Goal: Information Seeking & Learning: Learn about a topic

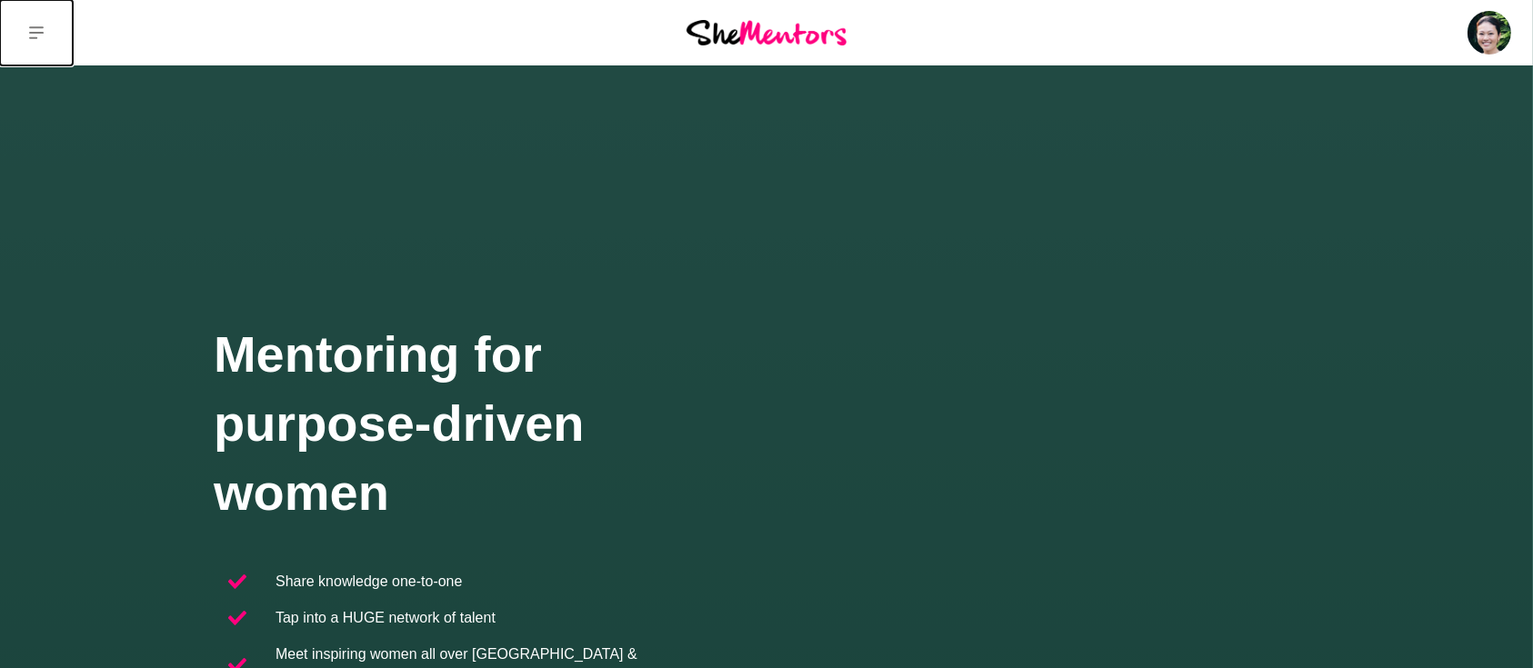
click at [40, 28] on icon at bounding box center [36, 32] width 15 height 15
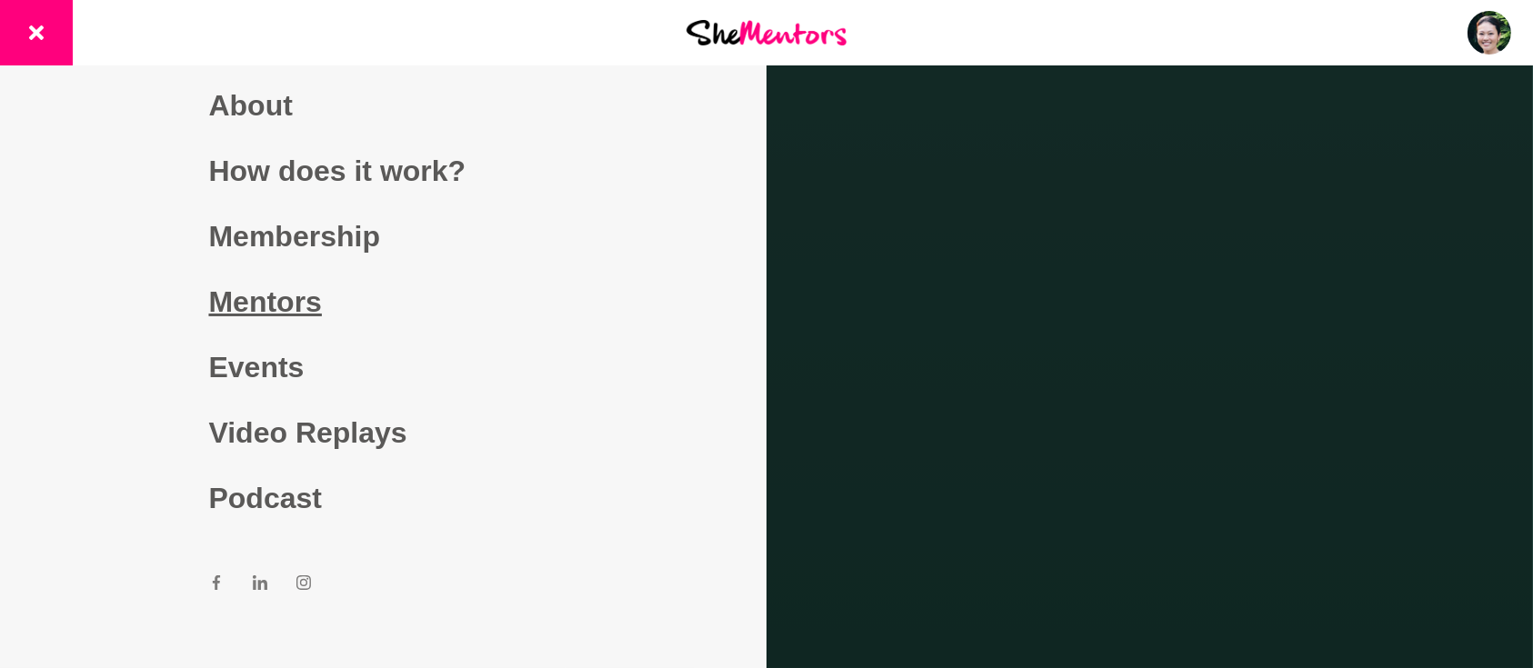
click at [253, 305] on link "Mentors" at bounding box center [383, 301] width 349 height 65
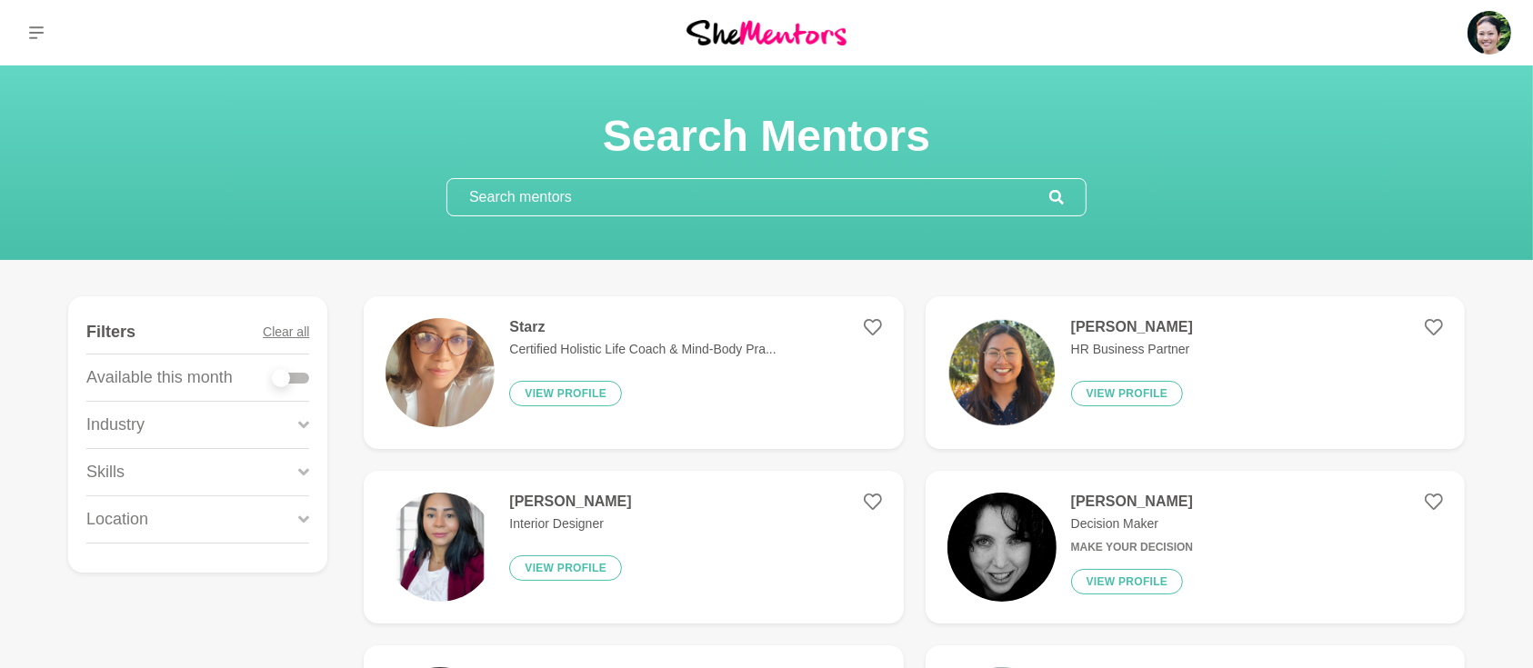
click at [539, 203] on input "text" at bounding box center [748, 197] width 602 height 36
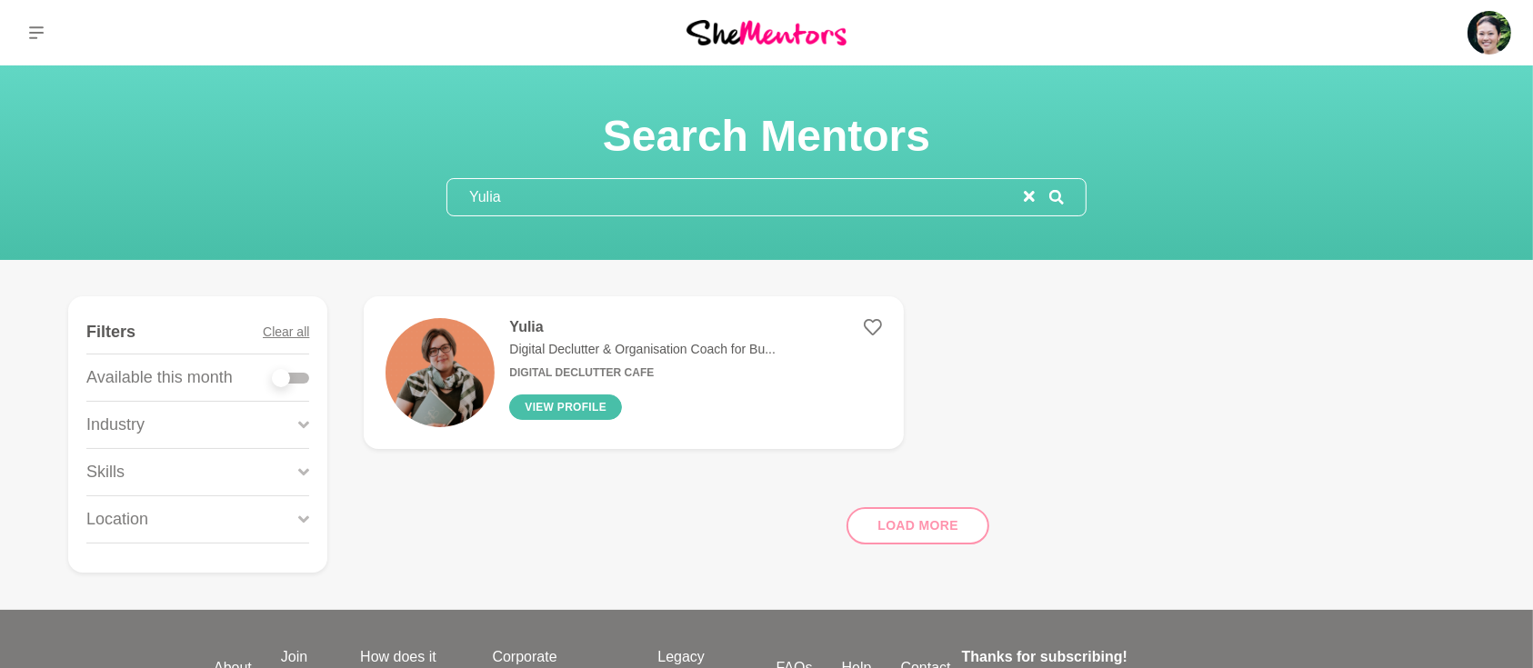
type input "Yulia"
click at [561, 404] on button "View profile" at bounding box center [565, 406] width 113 height 25
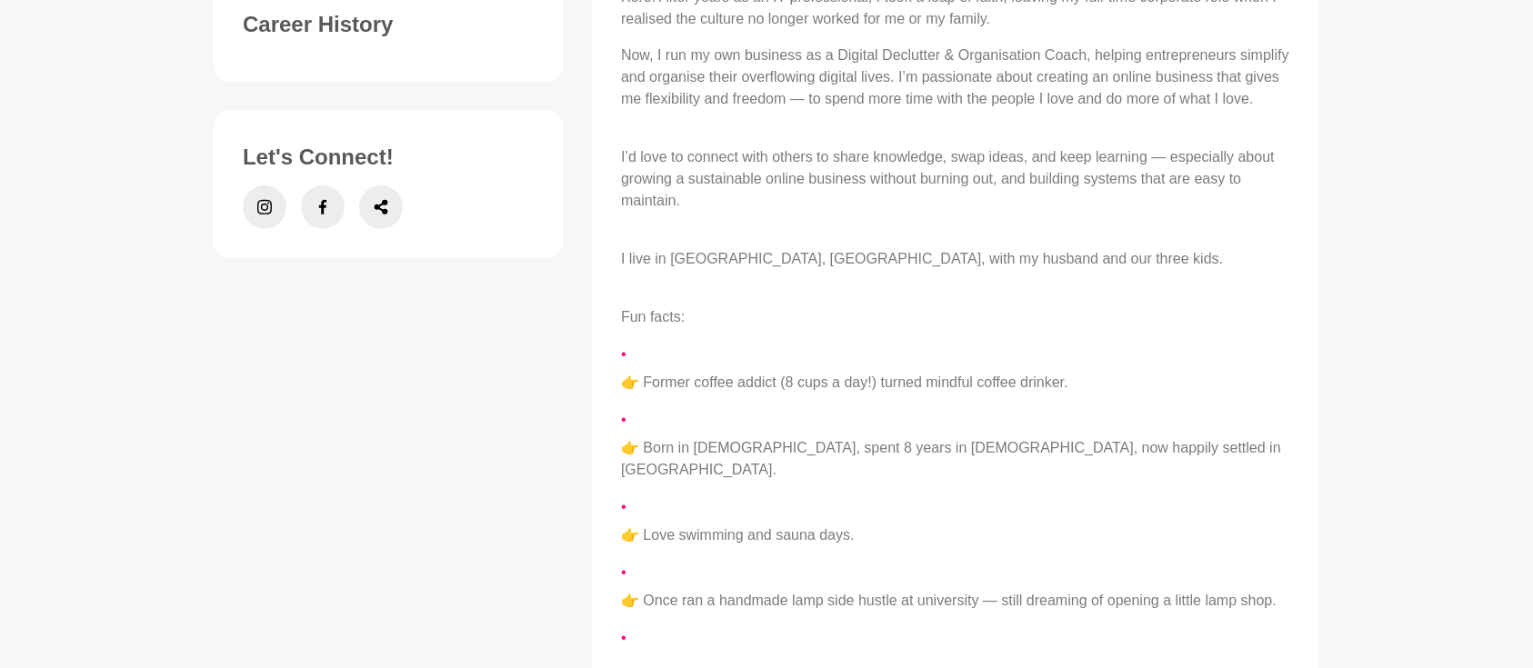
scroll to position [807, 0]
click at [254, 215] on span at bounding box center [265, 207] width 44 height 44
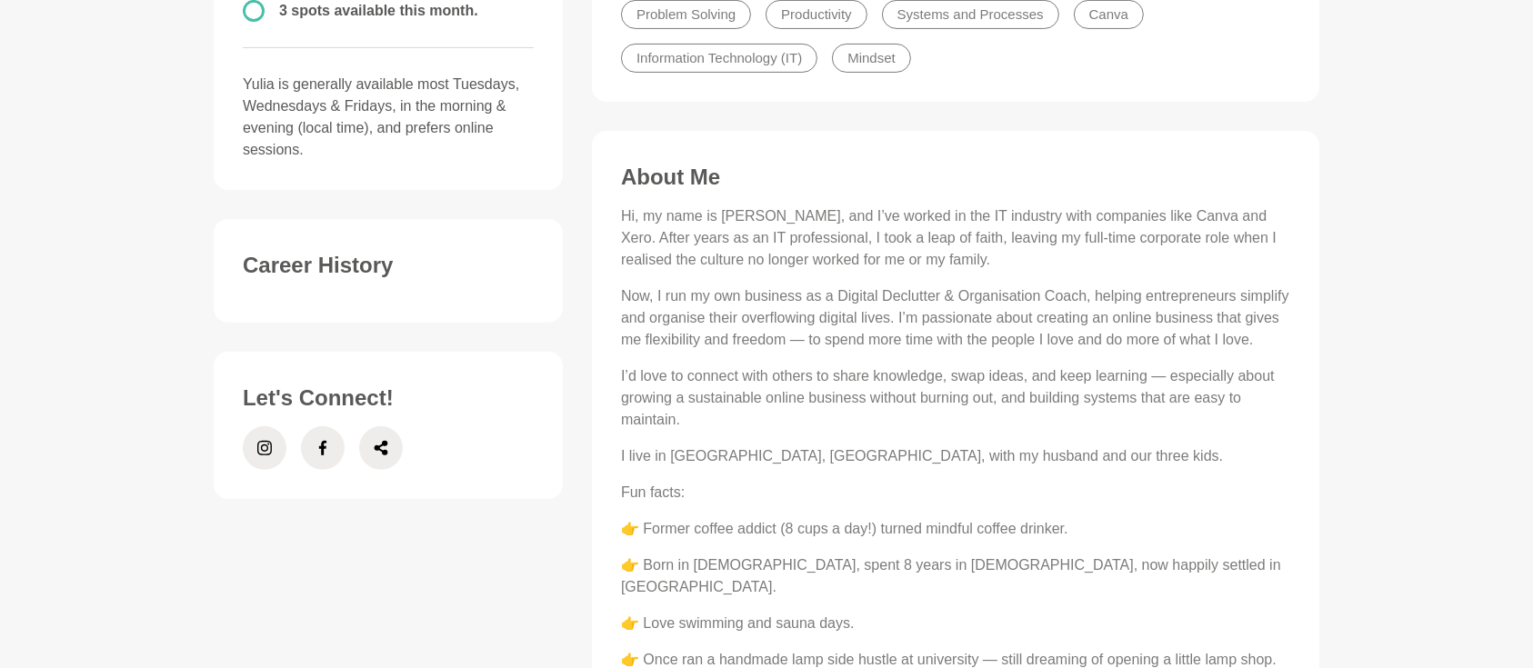
scroll to position [727, 0]
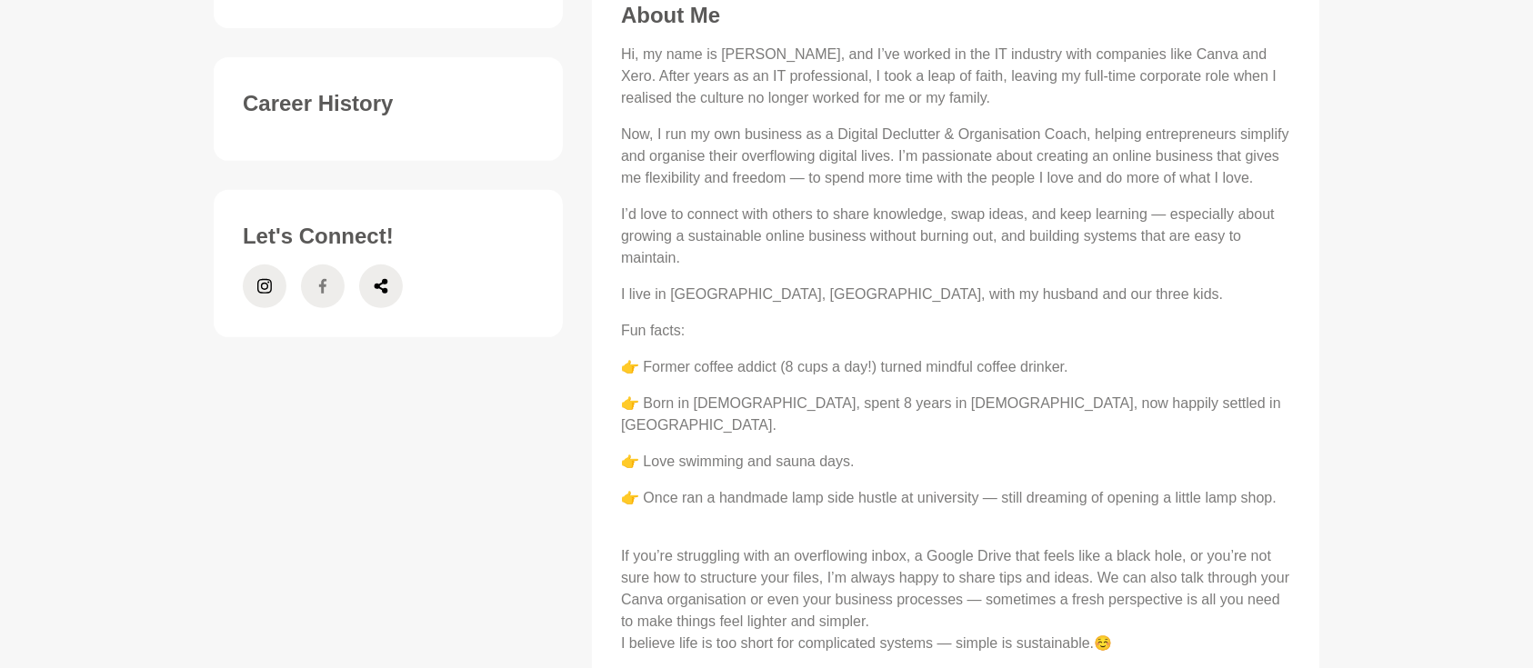
click at [334, 291] on span at bounding box center [323, 287] width 44 height 44
click at [268, 292] on icon at bounding box center [264, 286] width 15 height 15
click at [377, 287] on icon at bounding box center [381, 286] width 14 height 15
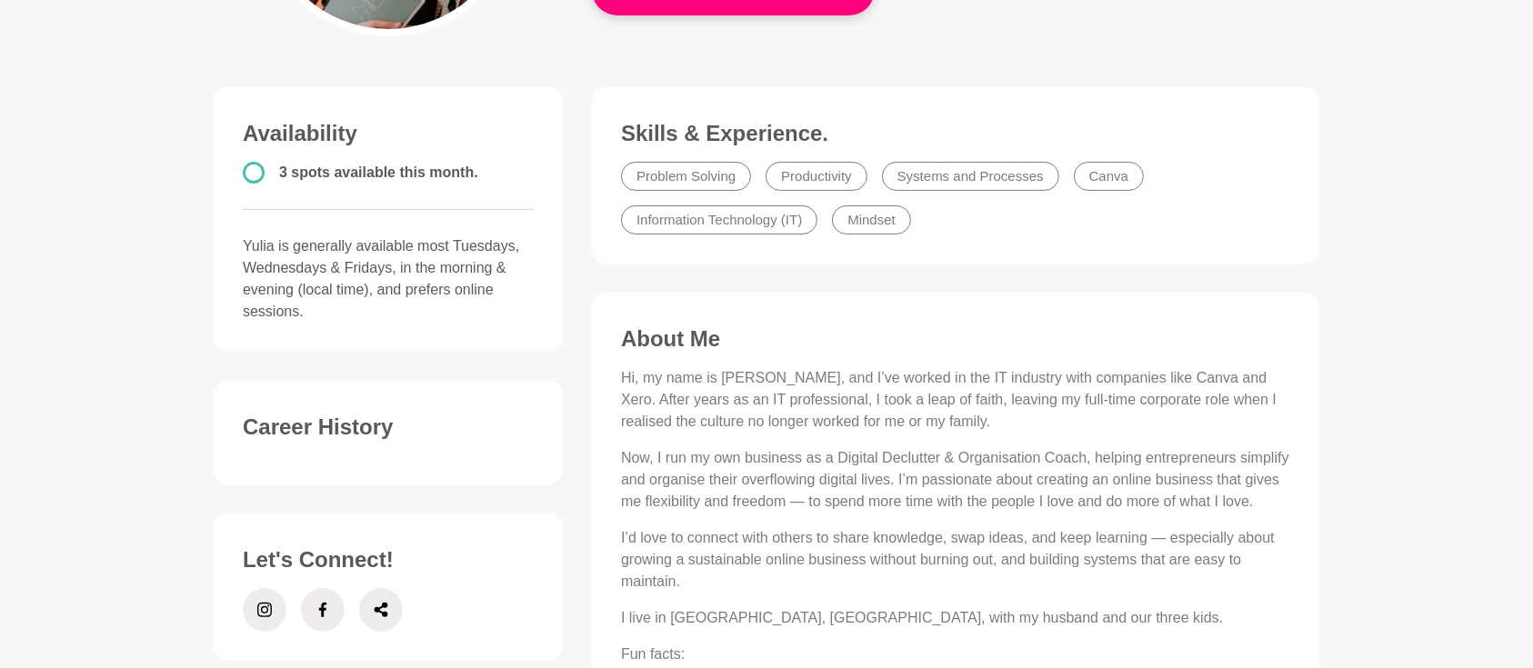
scroll to position [0, 0]
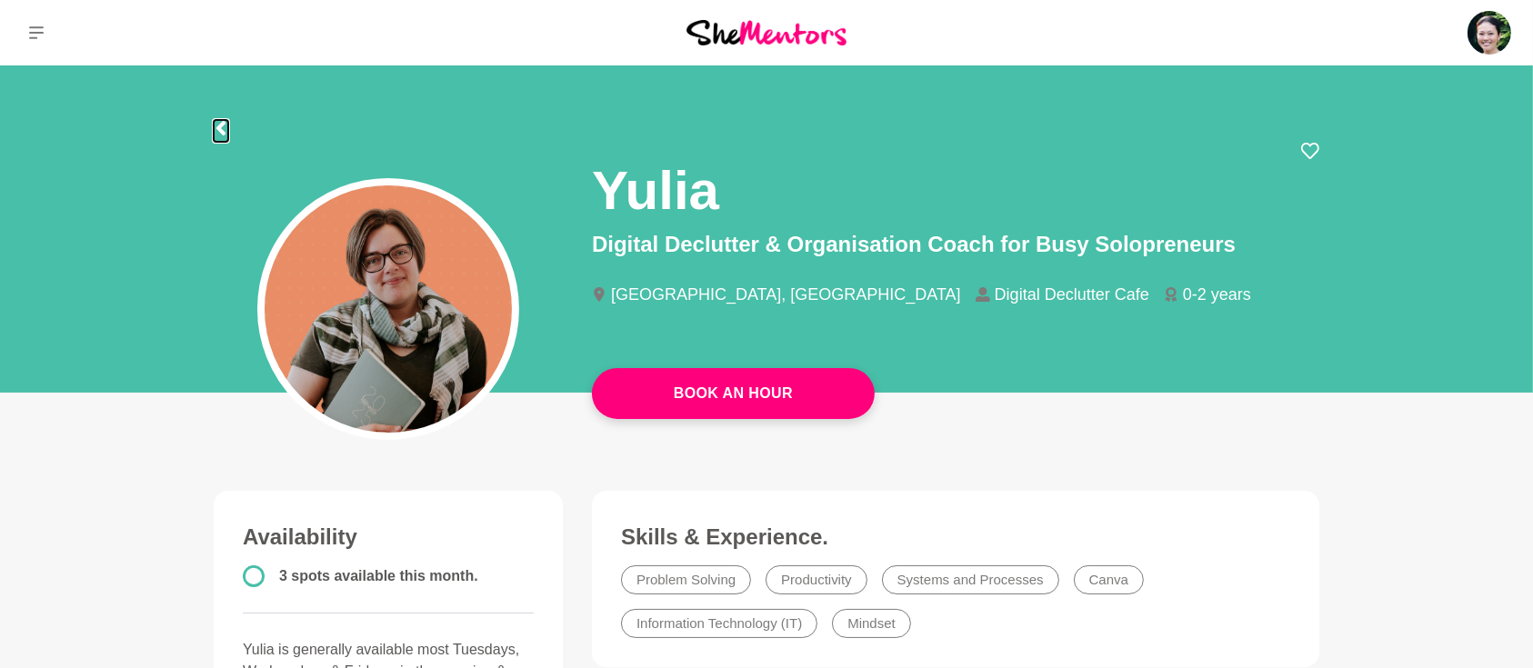
click at [216, 120] on button at bounding box center [221, 131] width 15 height 22
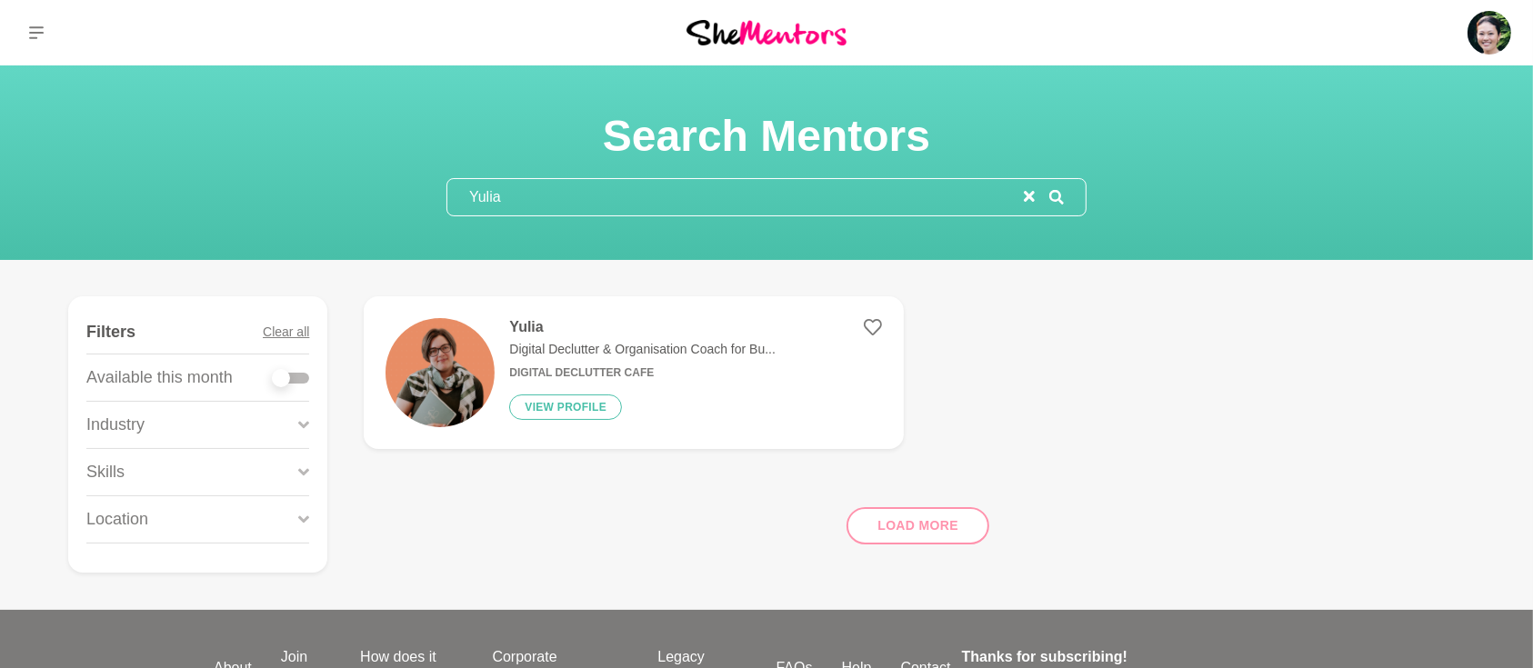
click at [1024, 197] on icon "reset" at bounding box center [1028, 196] width 11 height 11
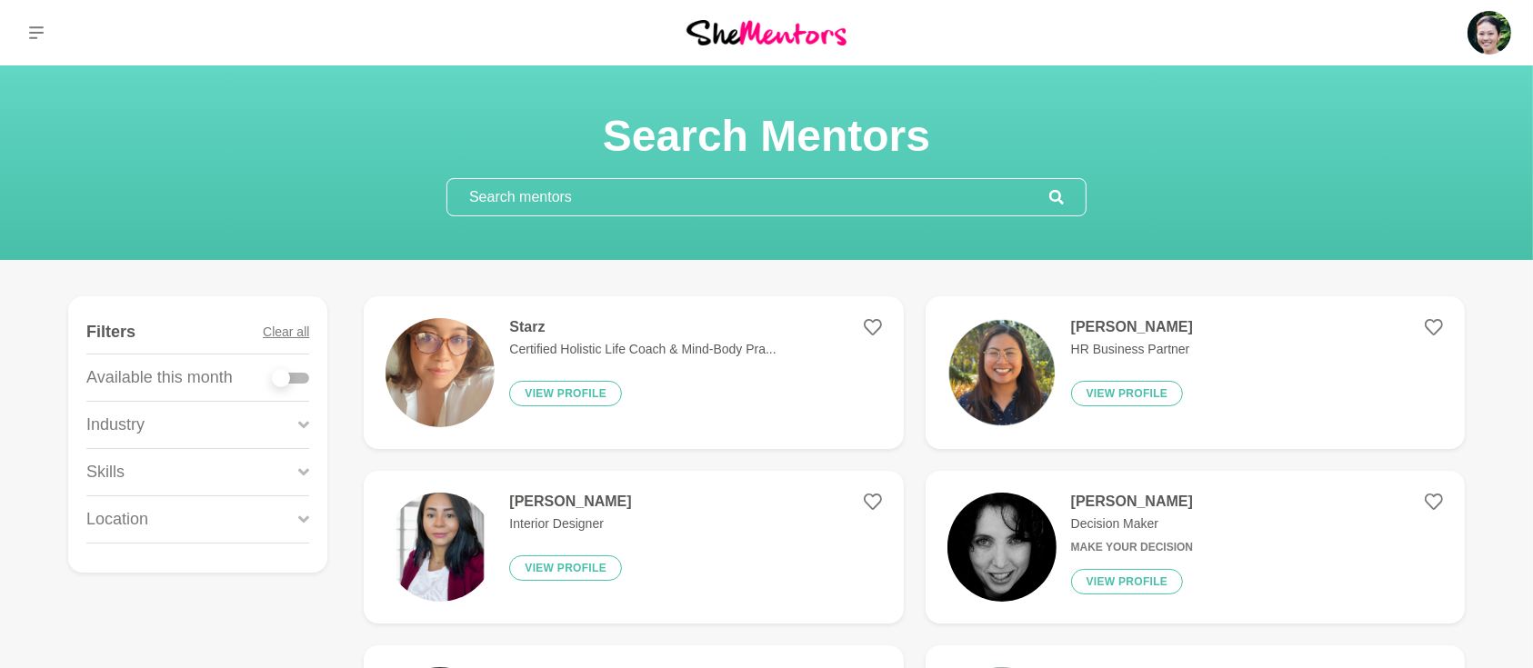
click at [544, 196] on input "text" at bounding box center [748, 197] width 602 height 36
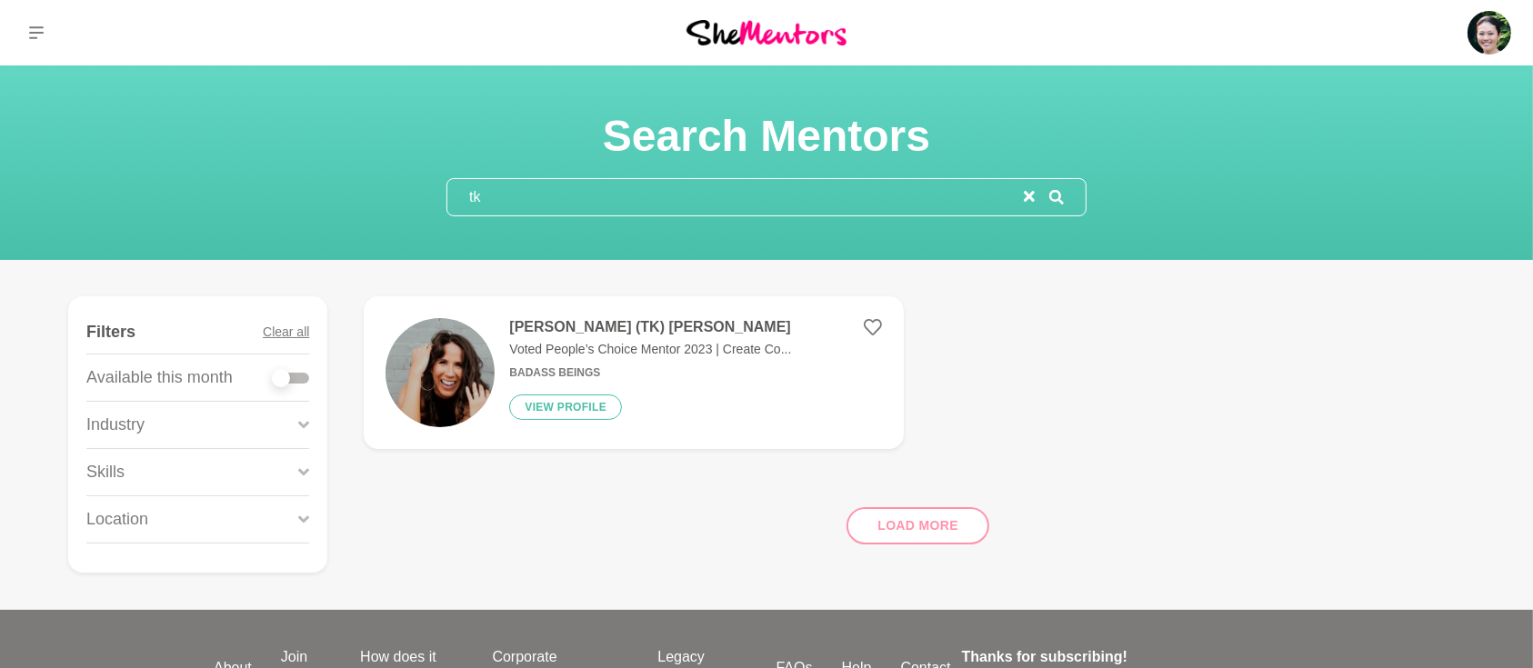
type input "tk"
click at [591, 316] on figure "Taliah-Kate (TK) Byron Voted People’s Choice Mentor 2023 | Create Co... Badass …" at bounding box center [633, 372] width 539 height 153
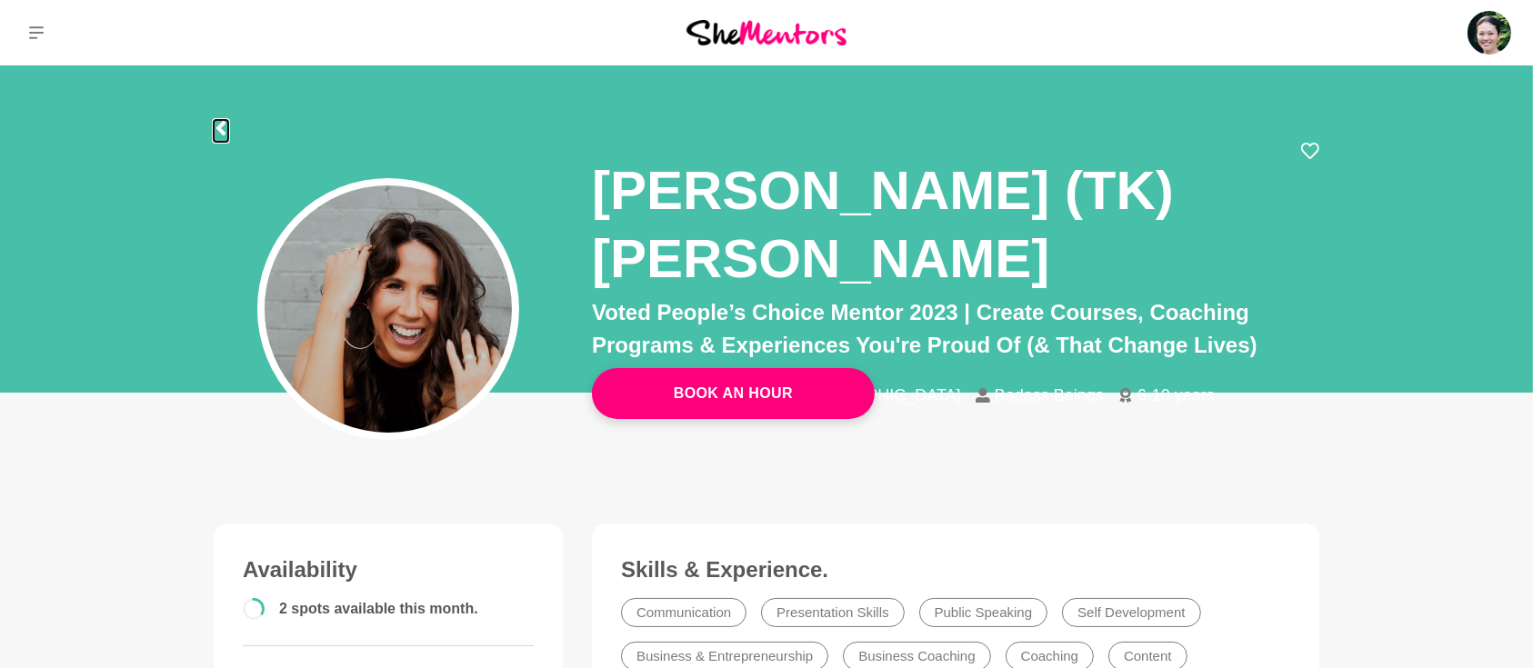
click at [218, 127] on icon at bounding box center [220, 128] width 9 height 15
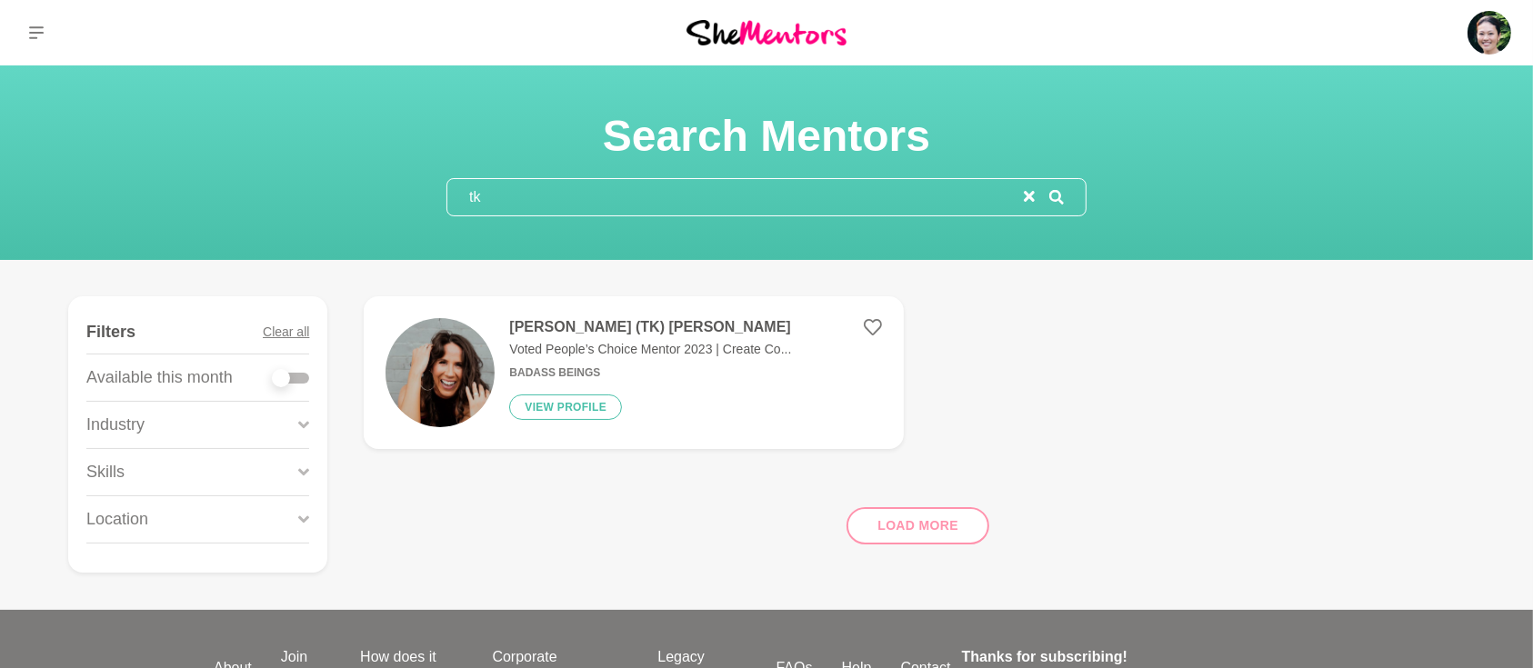
click at [1027, 196] on icon "reset" at bounding box center [1028, 196] width 11 height 11
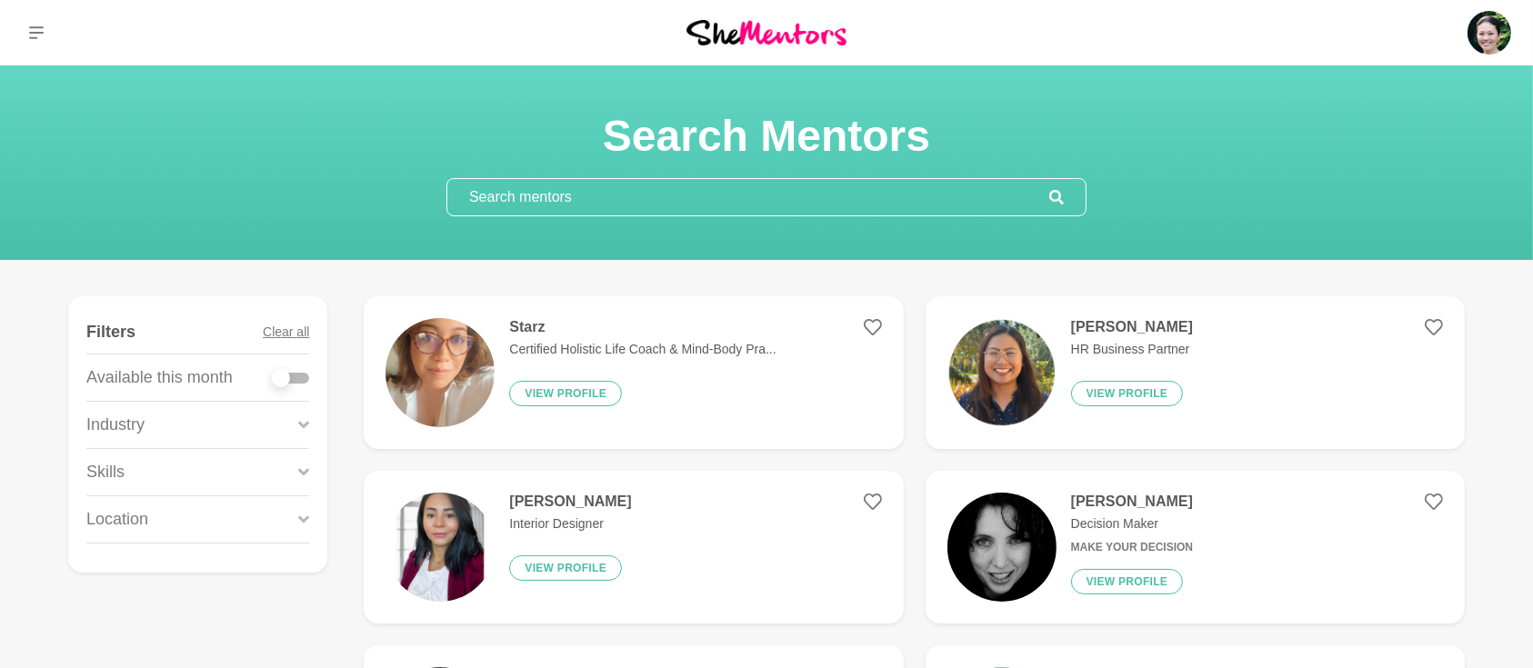
click at [305, 376] on div at bounding box center [291, 378] width 36 height 11
checkbox input "true"
click at [305, 376] on div at bounding box center [291, 378] width 36 height 11
checkbox input "true"
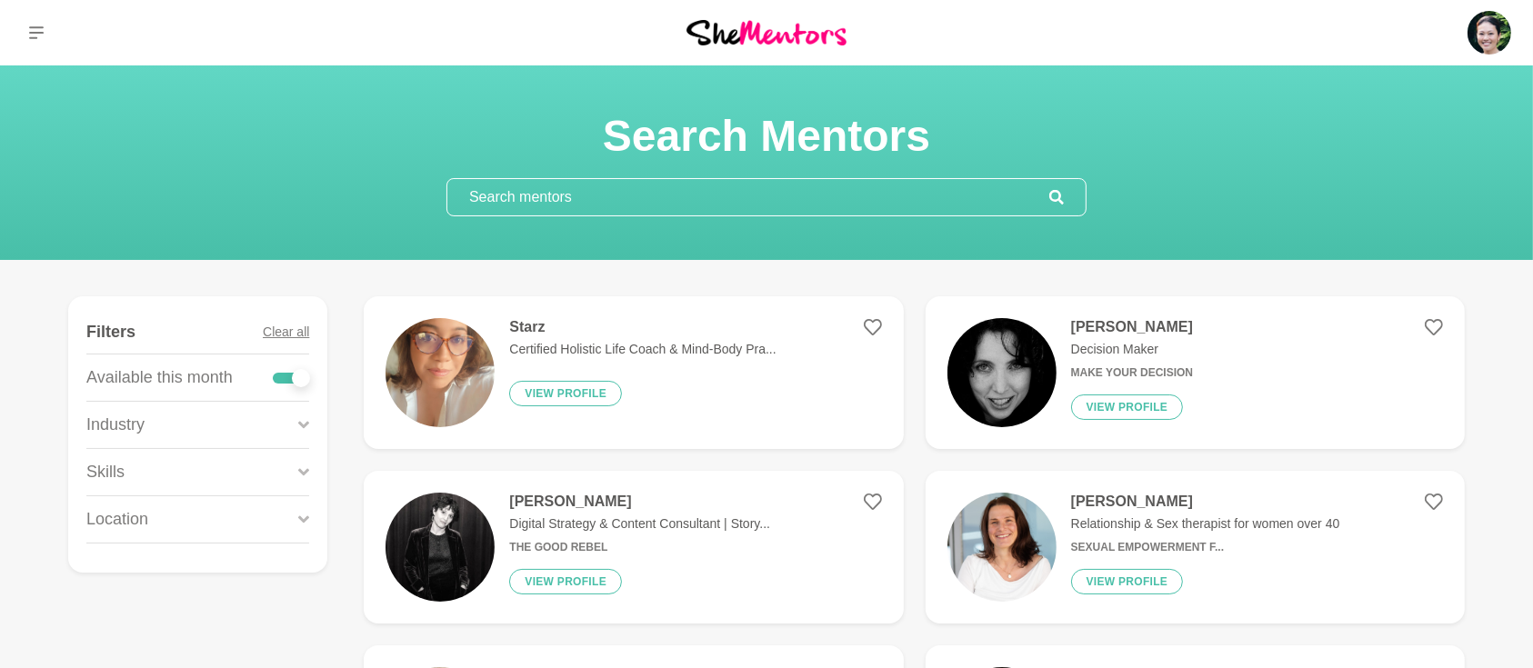
click at [305, 472] on icon at bounding box center [303, 471] width 11 height 7
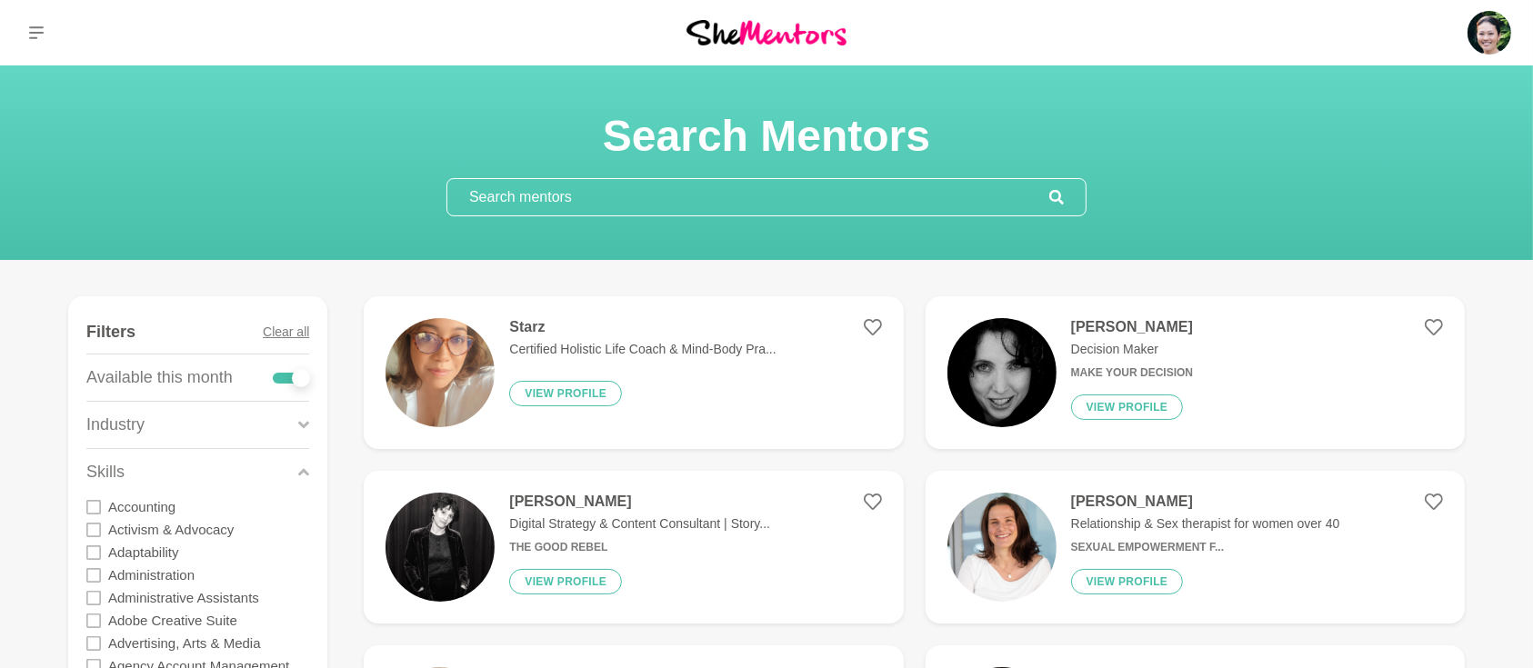
click at [634, 183] on input "text" at bounding box center [748, 197] width 602 height 36
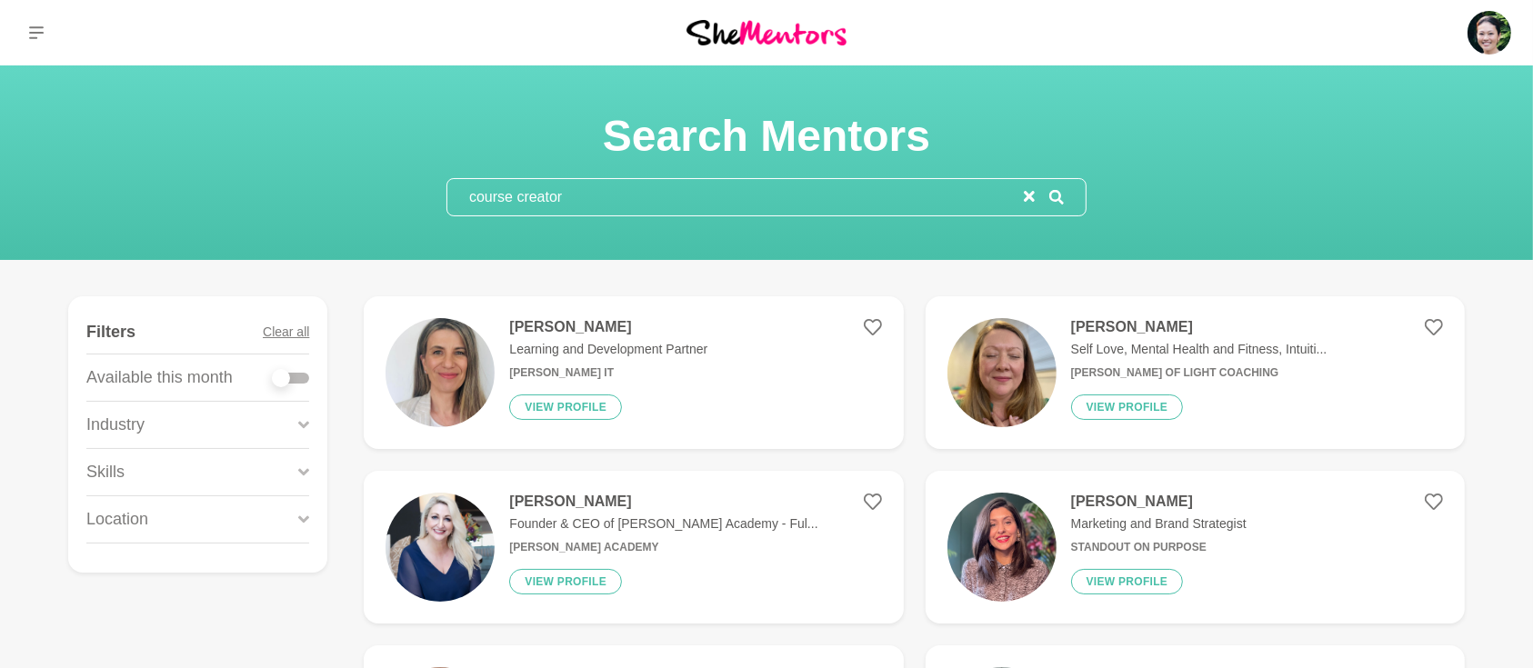
type input "course creator"
click at [41, 33] on icon at bounding box center [36, 32] width 15 height 13
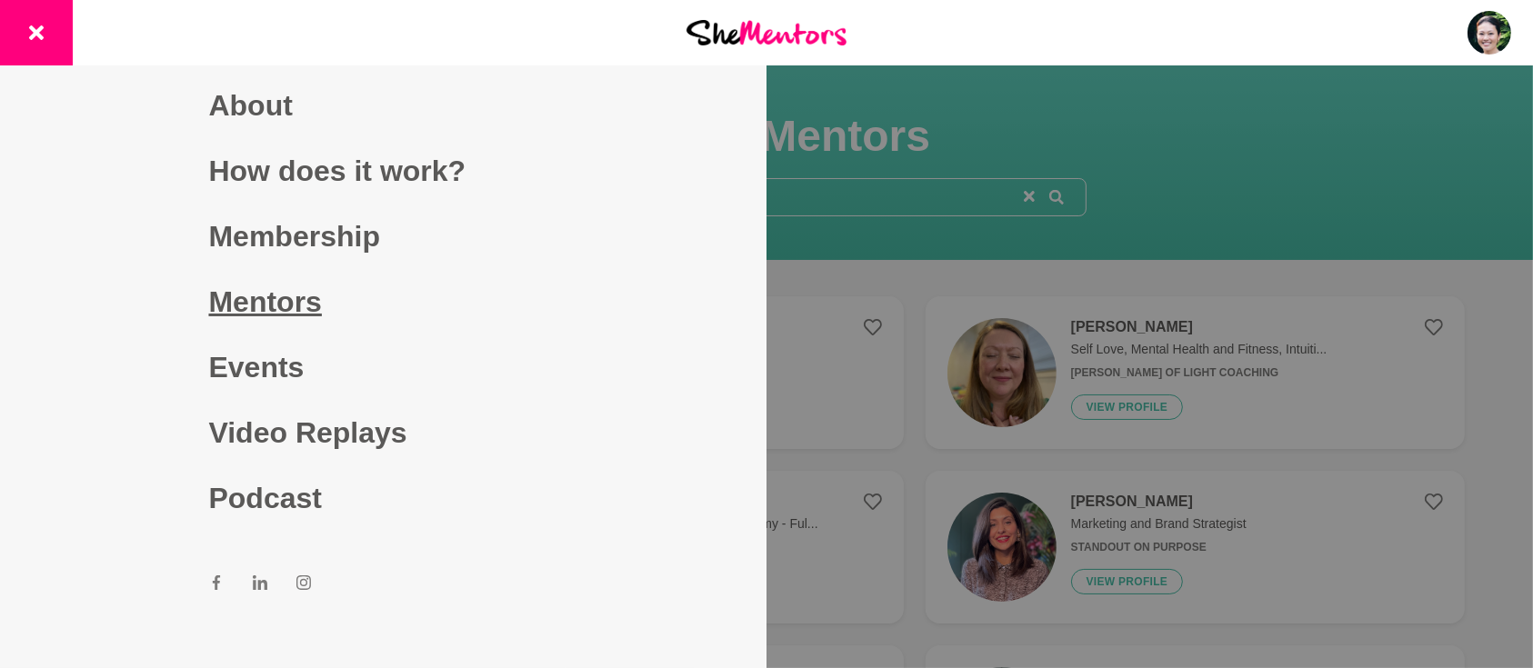
click at [216, 298] on link "Mentors" at bounding box center [383, 301] width 349 height 65
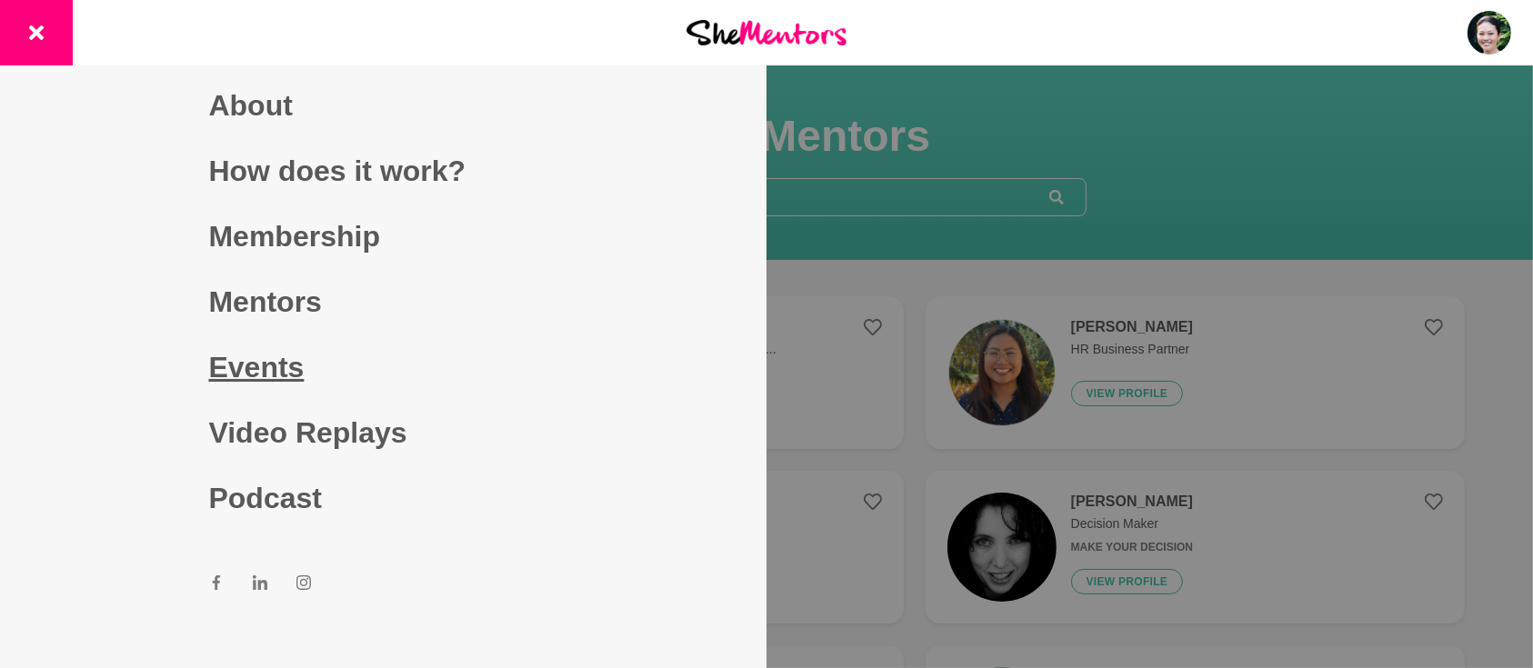
click at [242, 356] on link "Events" at bounding box center [383, 366] width 349 height 65
click at [242, 368] on link "Events" at bounding box center [383, 366] width 349 height 65
click at [271, 374] on link "Events" at bounding box center [383, 366] width 349 height 65
click at [224, 367] on link "Events" at bounding box center [383, 366] width 349 height 65
click at [1039, 113] on div at bounding box center [766, 334] width 1533 height 668
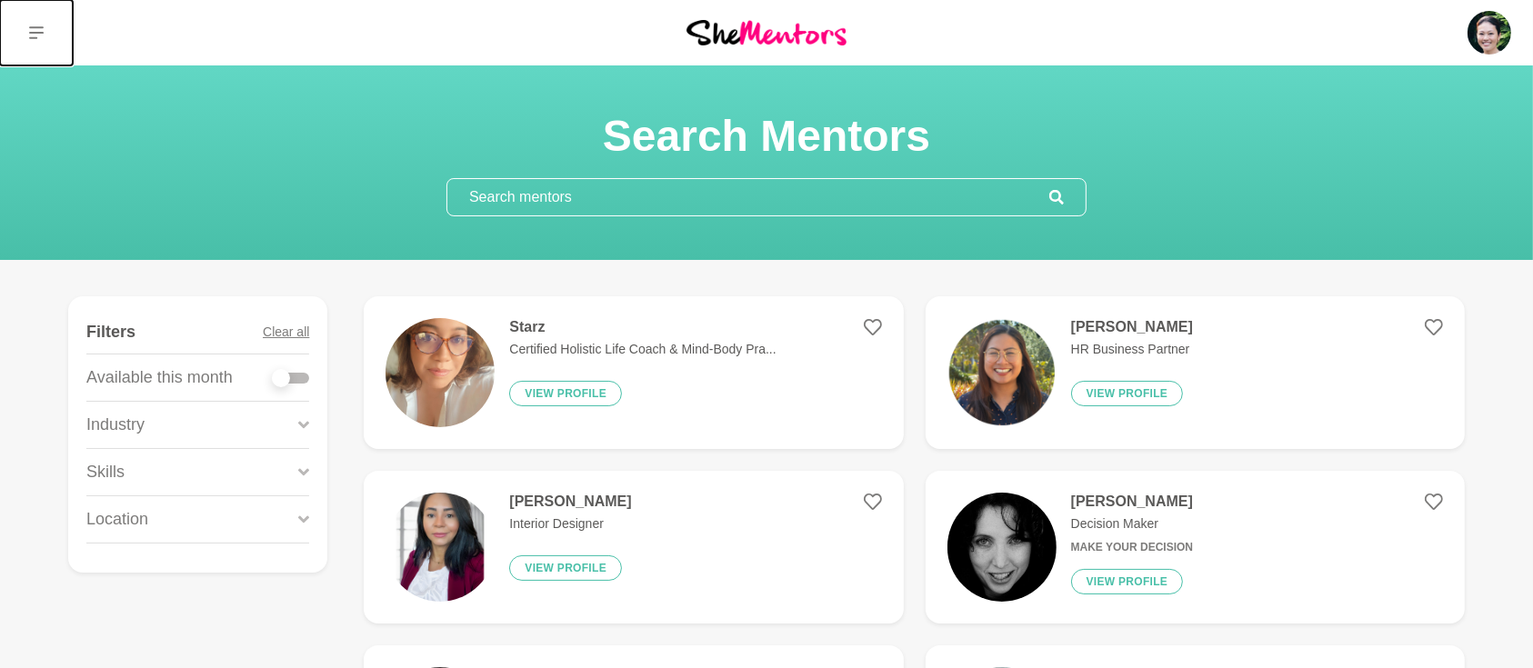
click at [37, 21] on button at bounding box center [36, 32] width 73 height 65
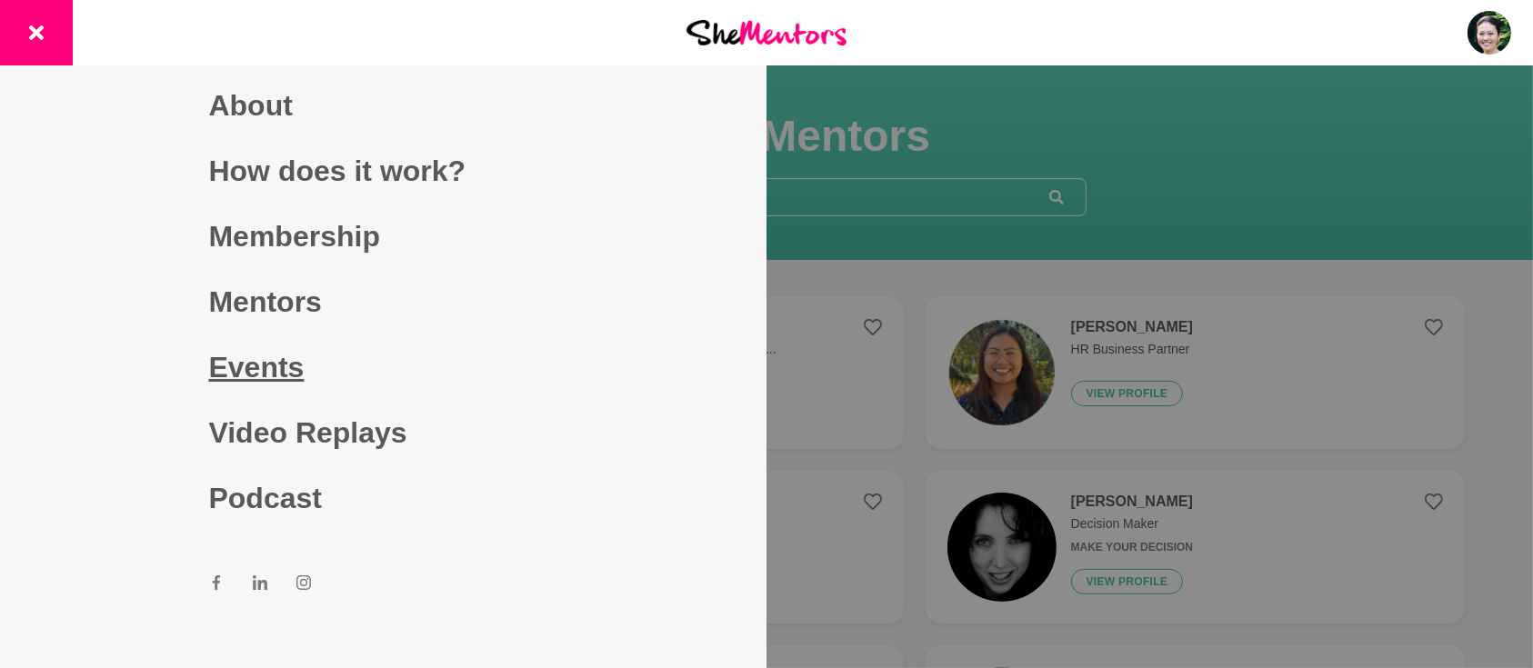
click at [274, 340] on link "Events" at bounding box center [383, 366] width 349 height 65
click at [276, 354] on link "Events" at bounding box center [383, 366] width 349 height 65
click at [268, 376] on link "Events" at bounding box center [383, 366] width 349 height 65
click at [30, 33] on icon at bounding box center [36, 32] width 15 height 15
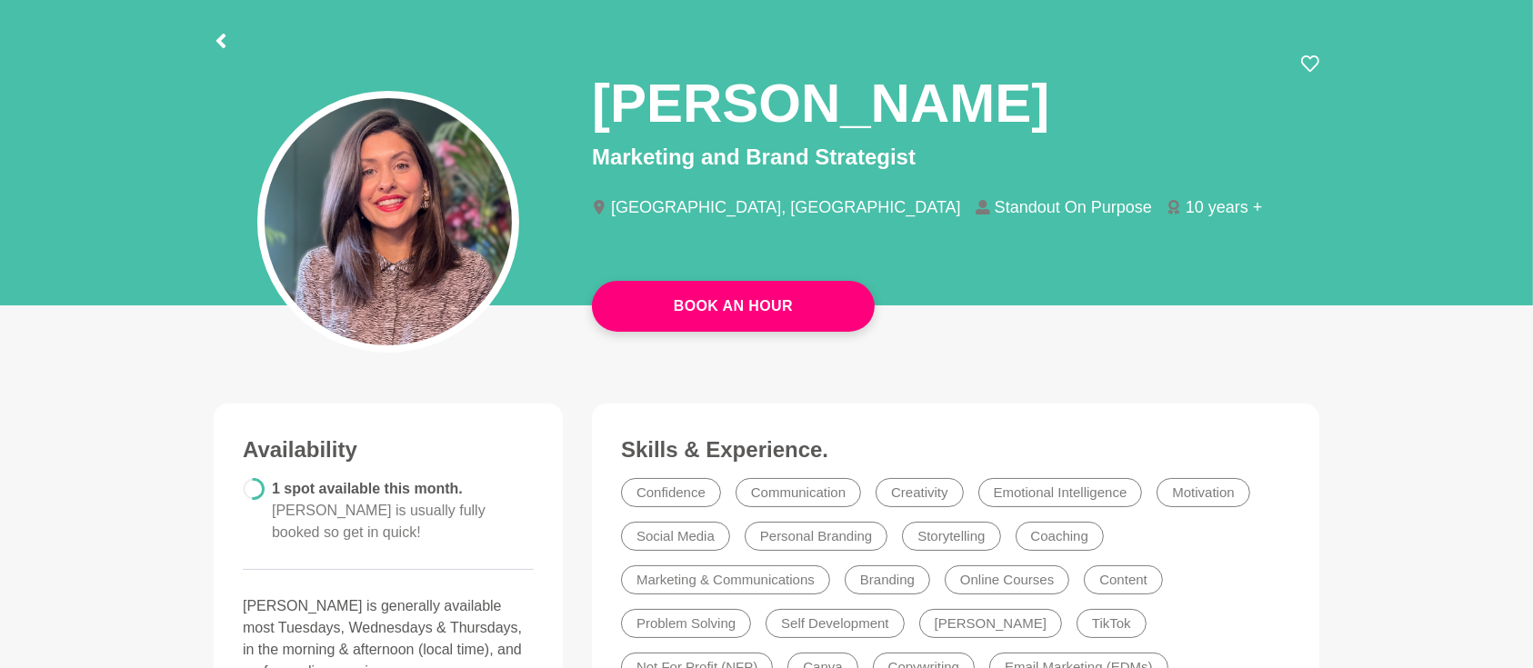
scroll to position [80, 0]
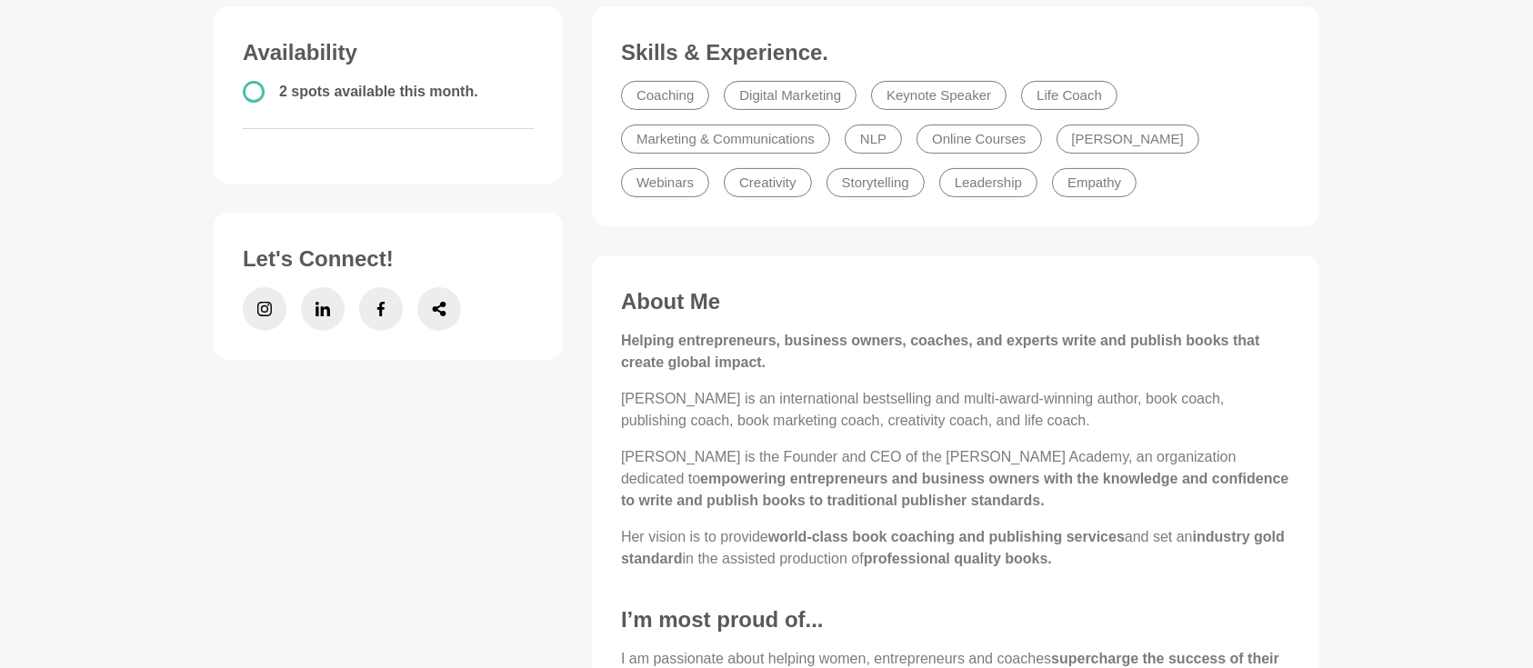
scroll to position [565, 0]
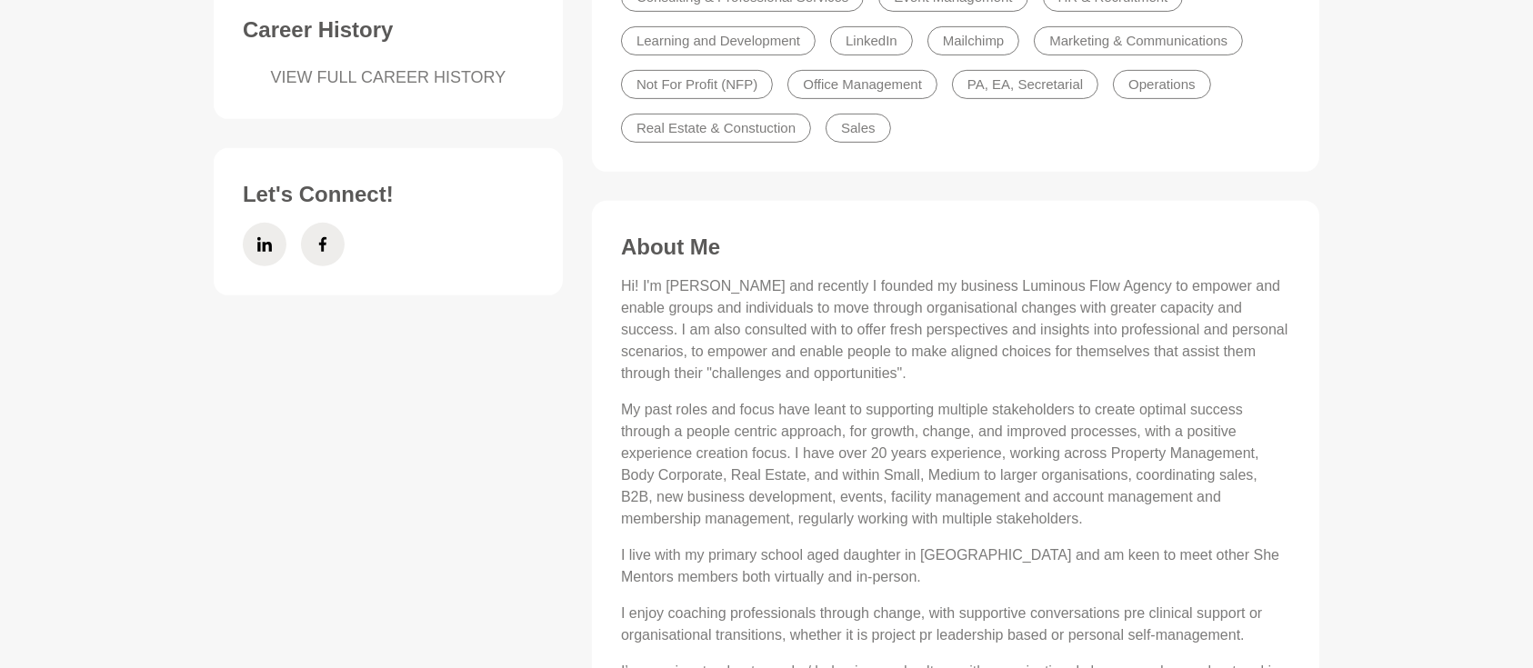
scroll to position [807, 0]
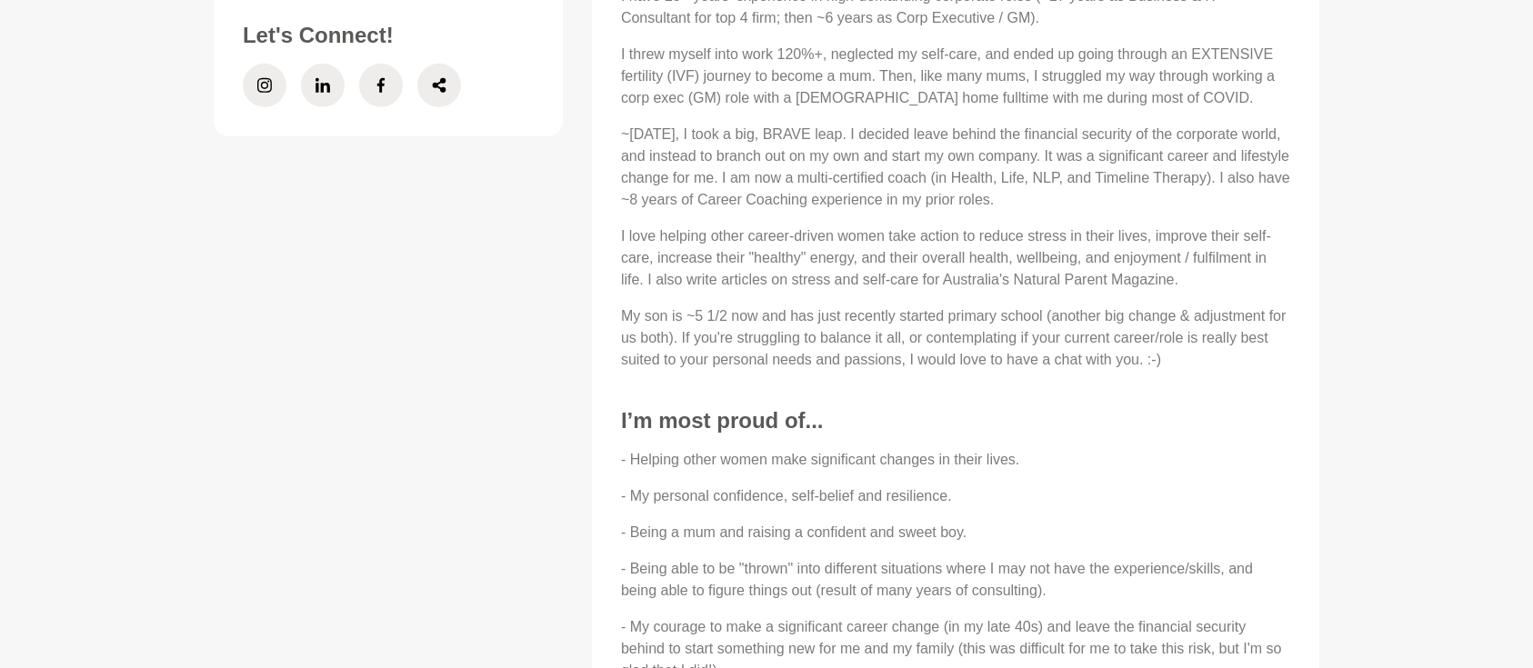
scroll to position [969, 0]
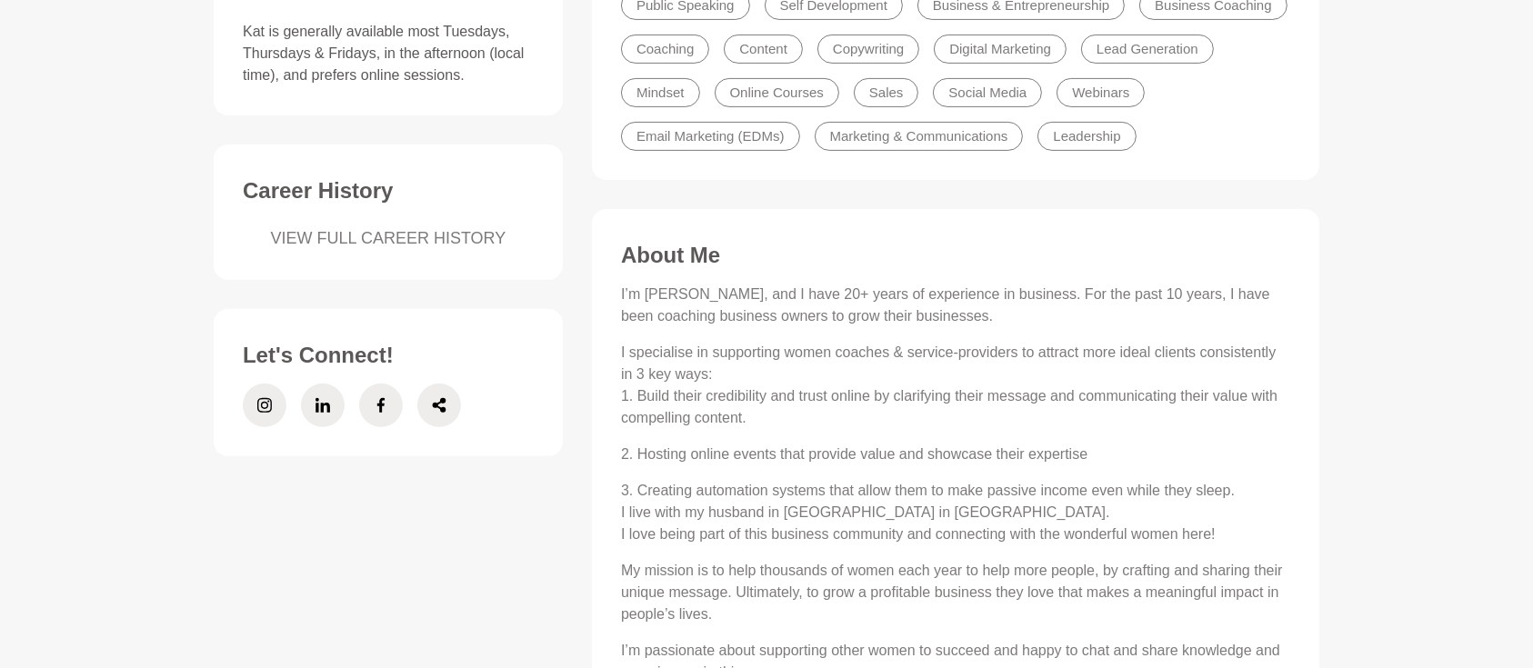
scroll to position [646, 0]
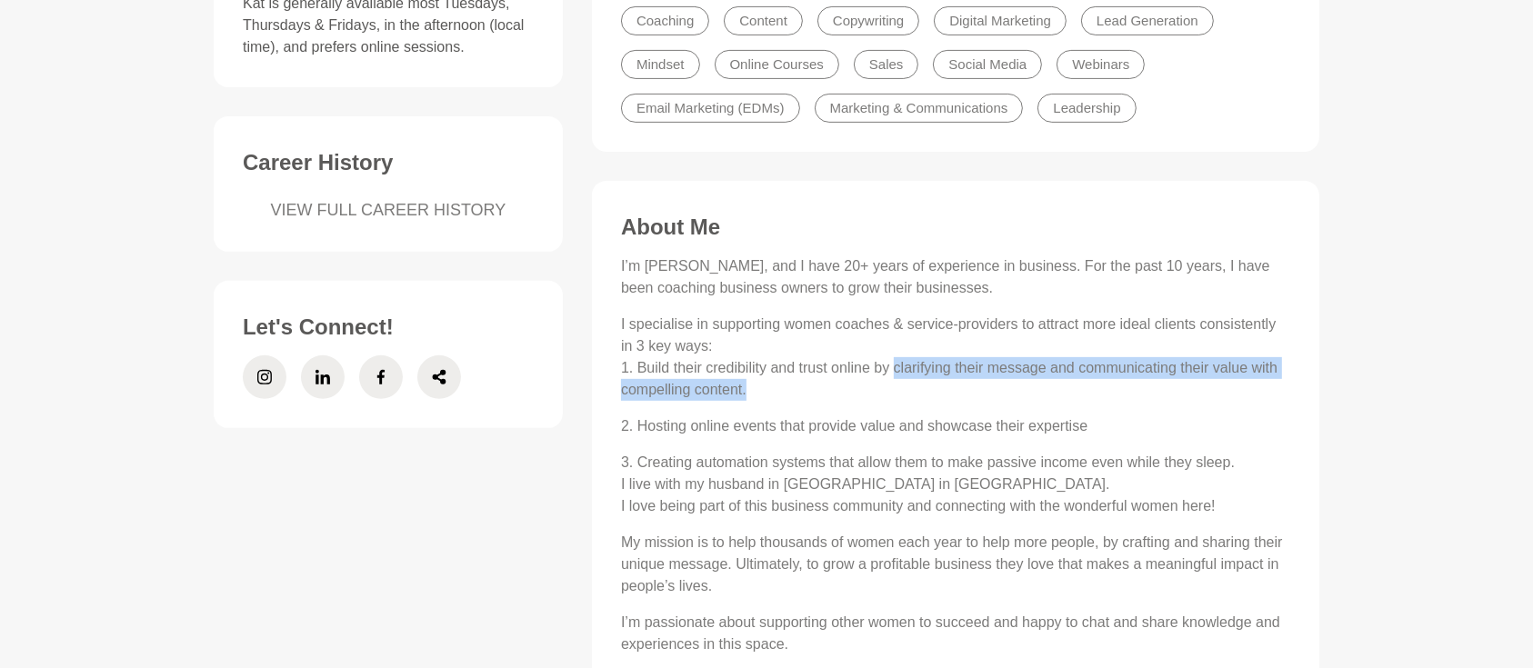
drag, startPoint x: 893, startPoint y: 368, endPoint x: 916, endPoint y: 394, distance: 34.7
click at [916, 394] on p "I specialise in supporting women coaches & service-providers to attract more id…" at bounding box center [955, 357] width 669 height 87
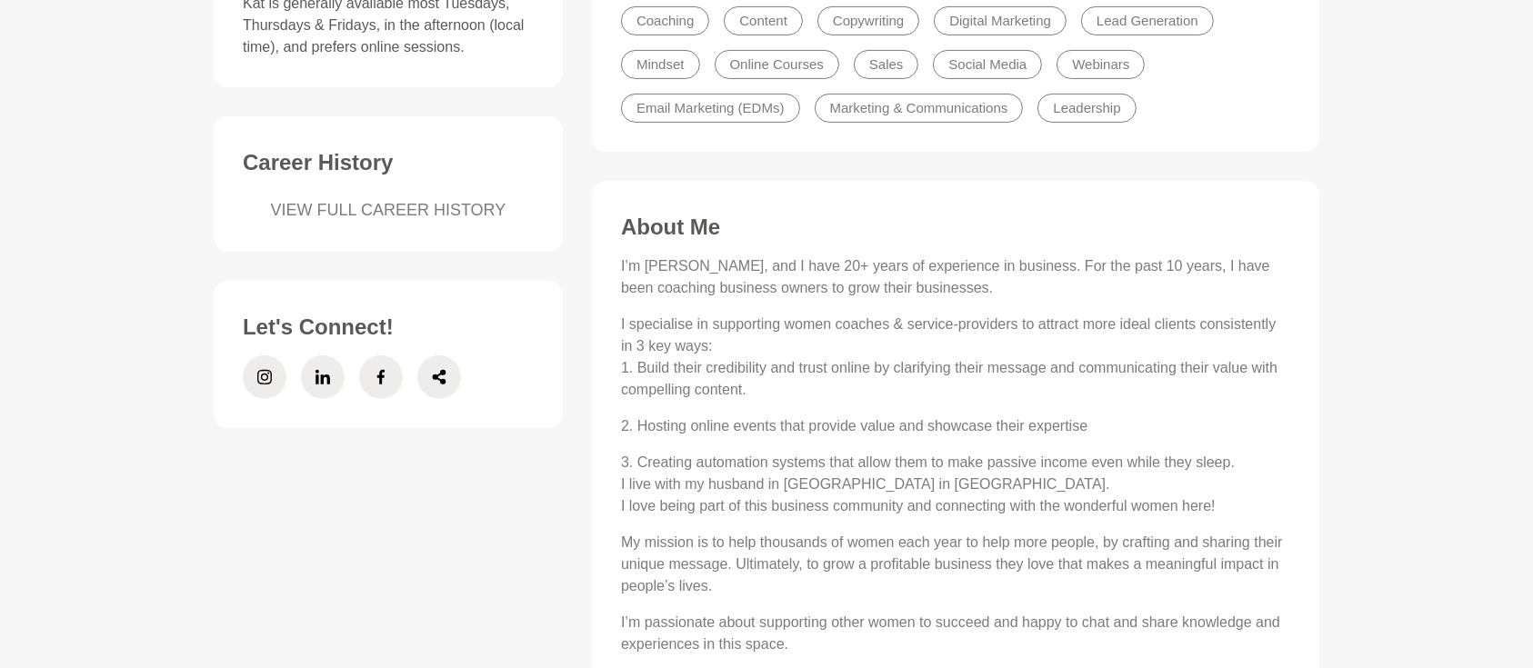
click at [882, 407] on div "I’m Kat Millar, and I have 20+ years of experience in business. For the past 10…" at bounding box center [955, 455] width 669 height 400
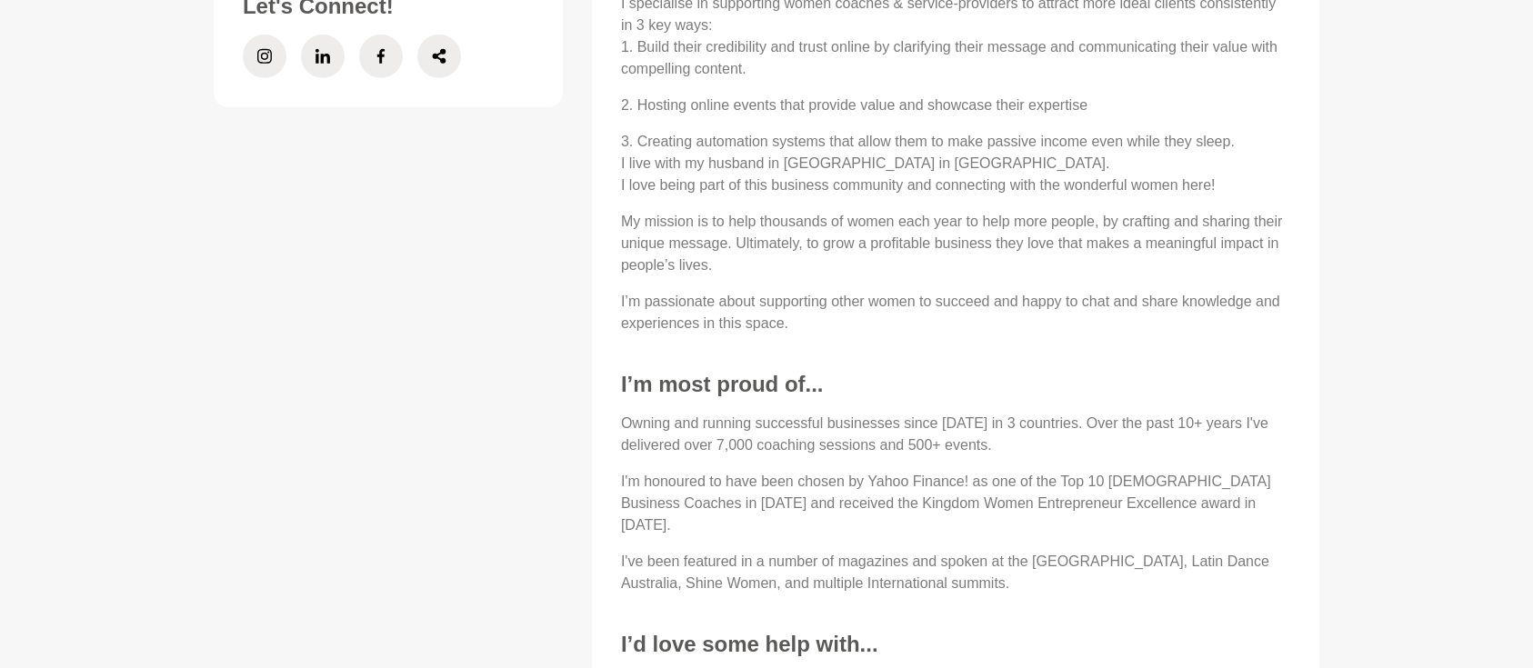
scroll to position [969, 0]
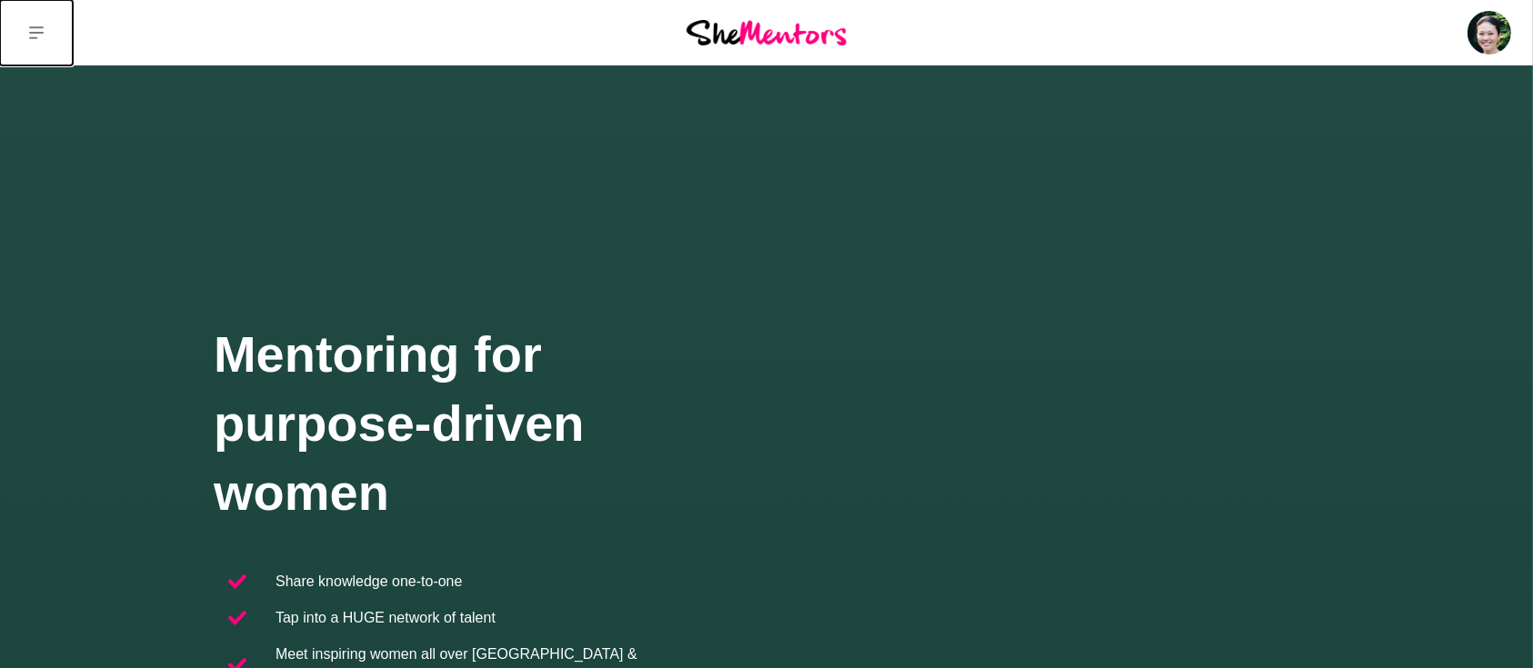
click at [27, 28] on button at bounding box center [36, 32] width 73 height 65
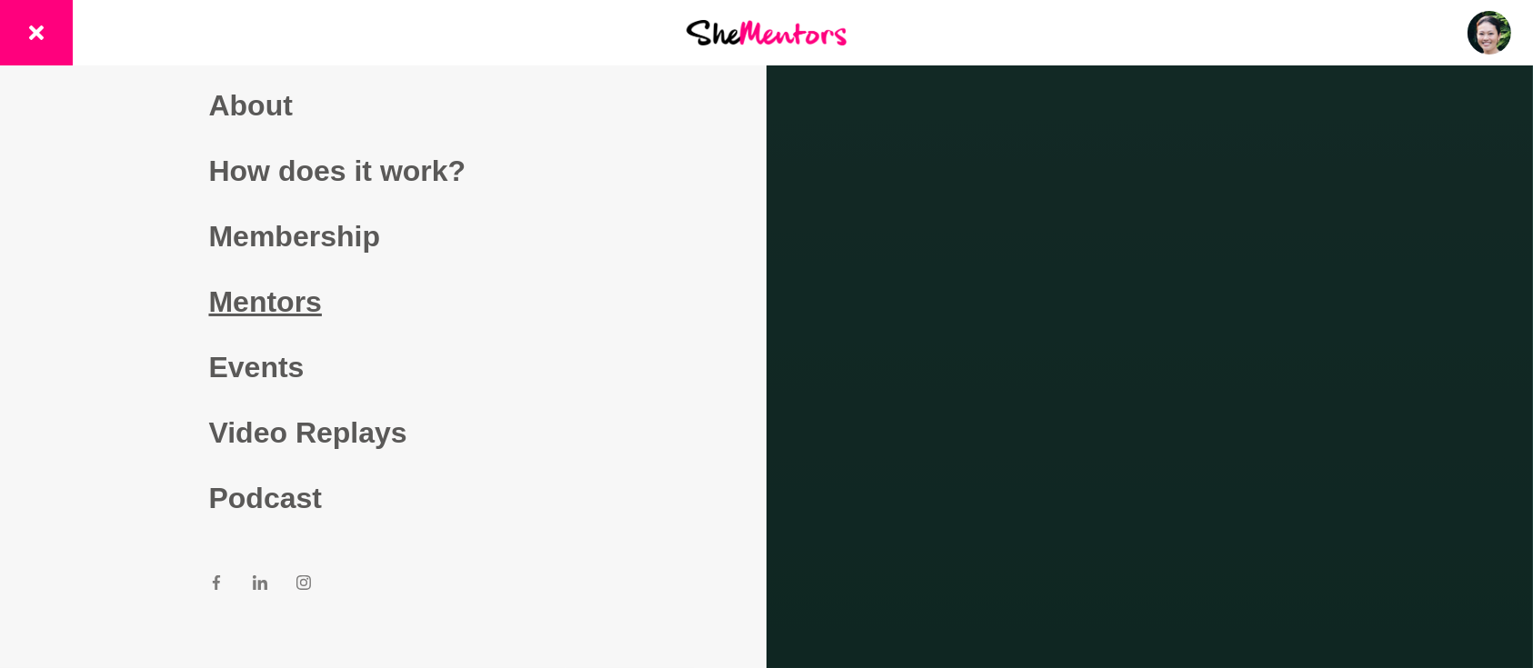
click at [279, 306] on link "Mentors" at bounding box center [383, 301] width 349 height 65
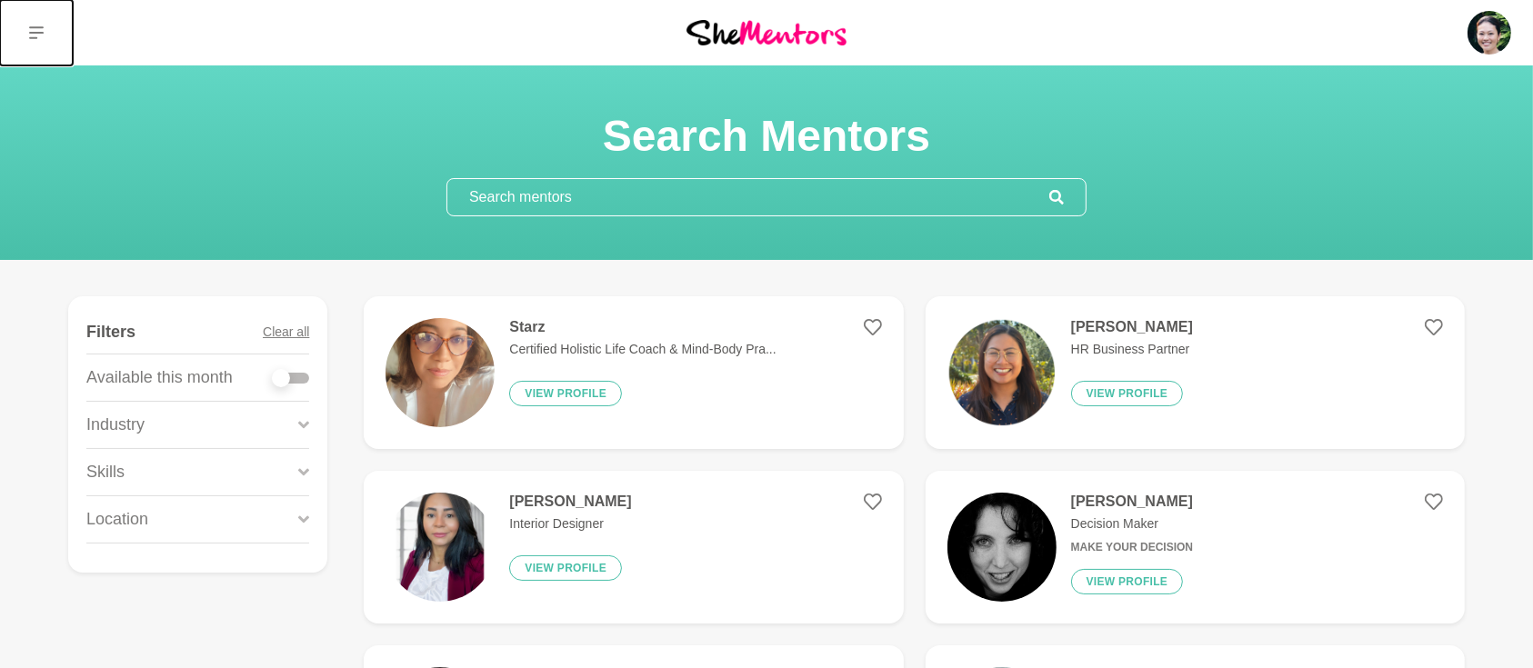
click at [35, 37] on icon at bounding box center [36, 32] width 15 height 13
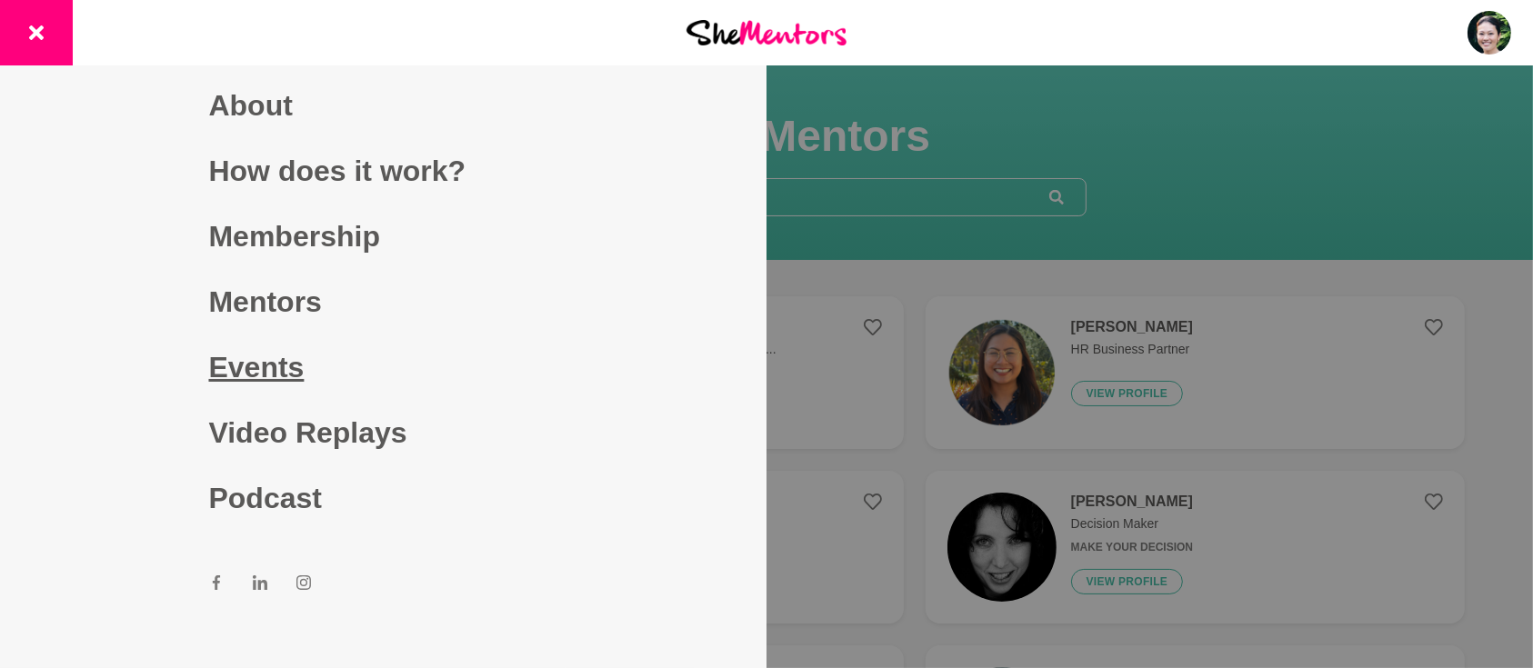
click at [233, 367] on link "Events" at bounding box center [383, 366] width 349 height 65
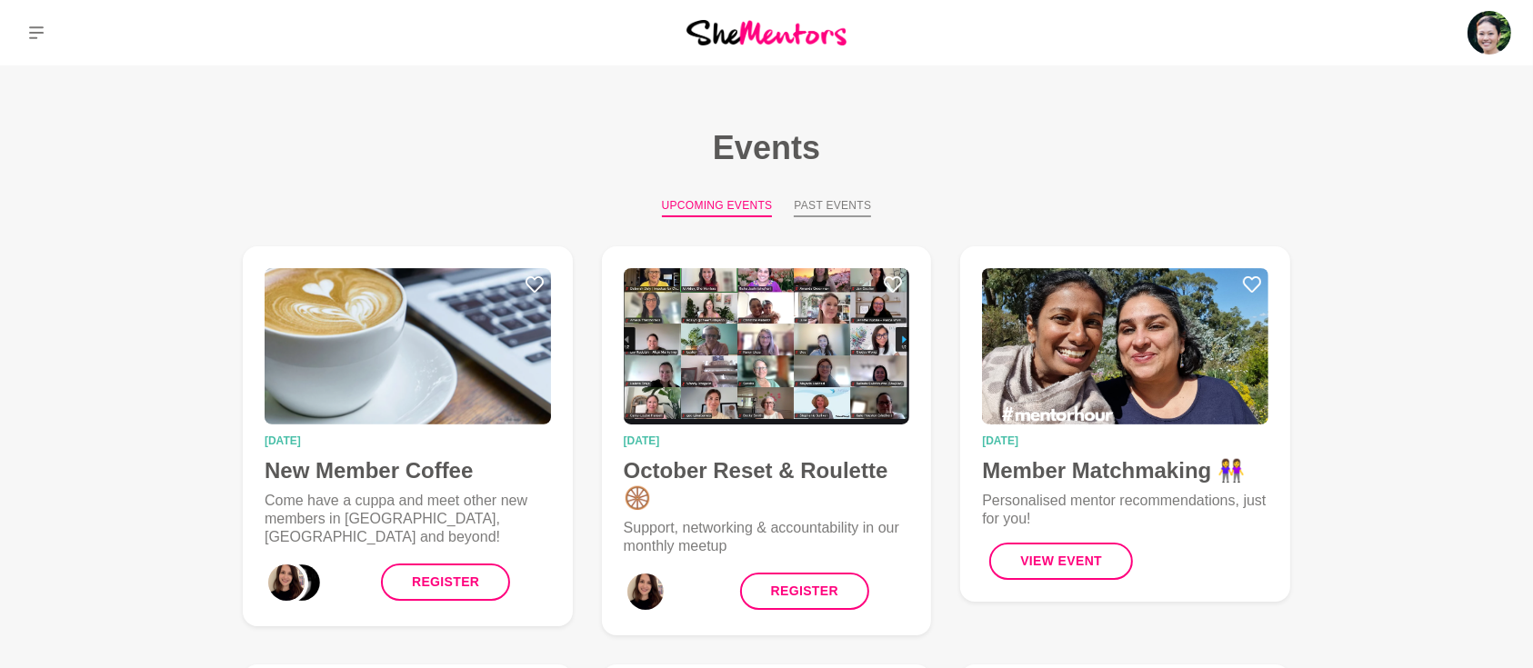
click at [807, 209] on button "Past Events" at bounding box center [832, 207] width 77 height 20
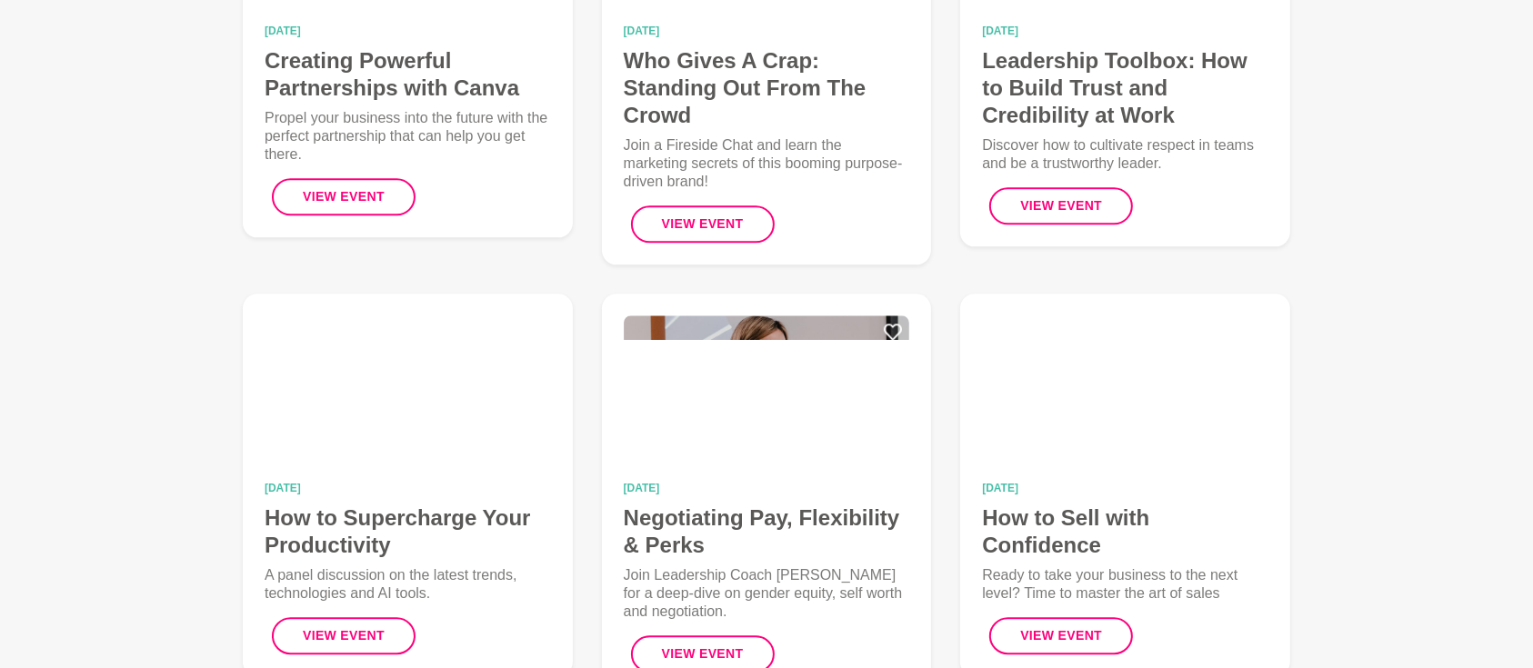
scroll to position [4443, 0]
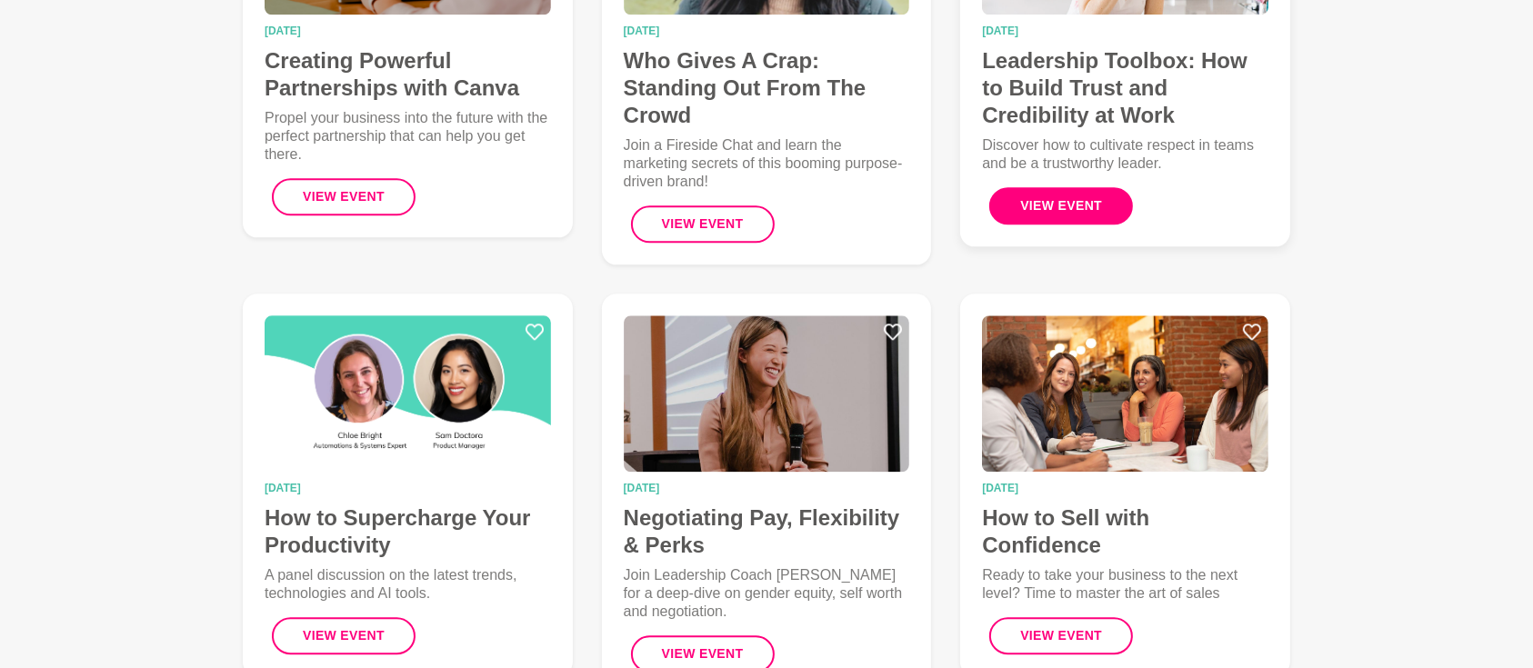
click at [1050, 187] on button "View Event" at bounding box center [1061, 205] width 144 height 37
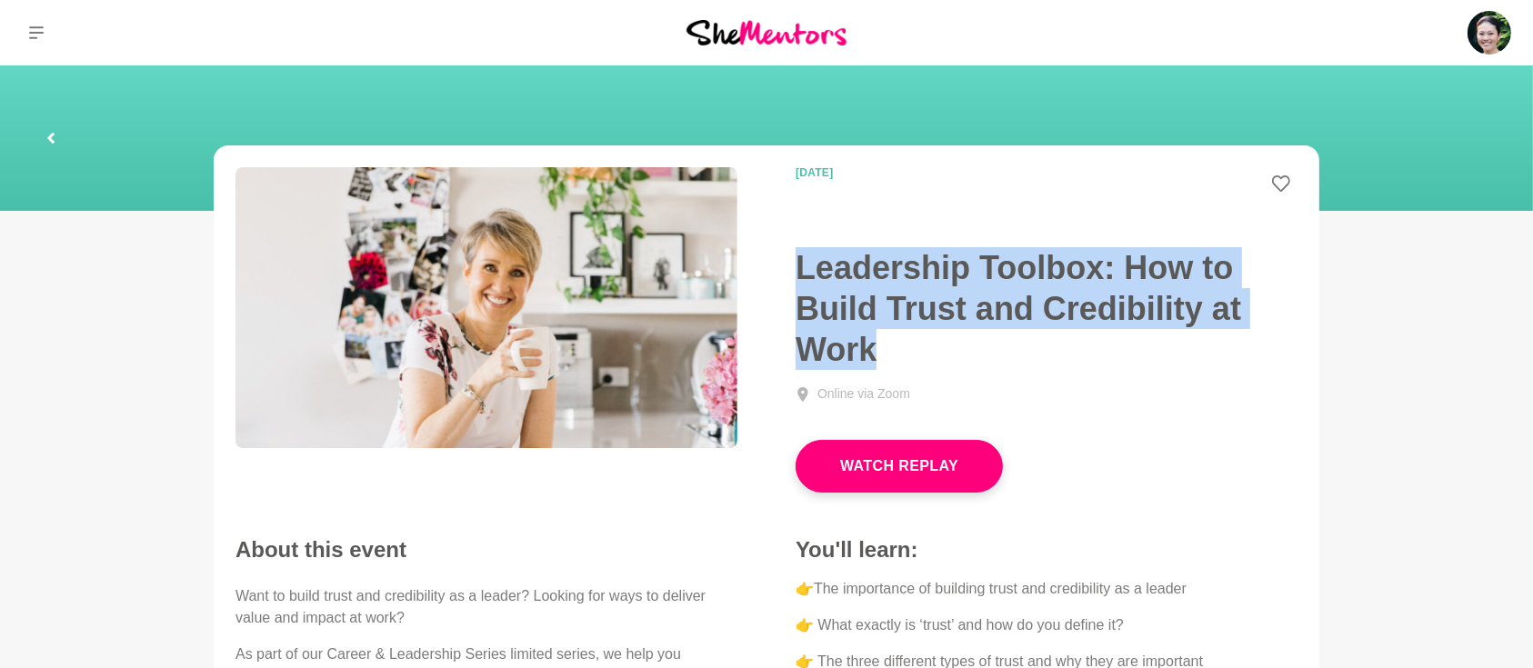
drag, startPoint x: 796, startPoint y: 264, endPoint x: 891, endPoint y: 338, distance: 120.4
click at [891, 338] on h1 "Leadership Toolbox: How to Build Trust and Credibility at Work" at bounding box center [1046, 308] width 502 height 123
copy h1 "Leadership Toolbox: How to Build Trust and Credibility at Work"
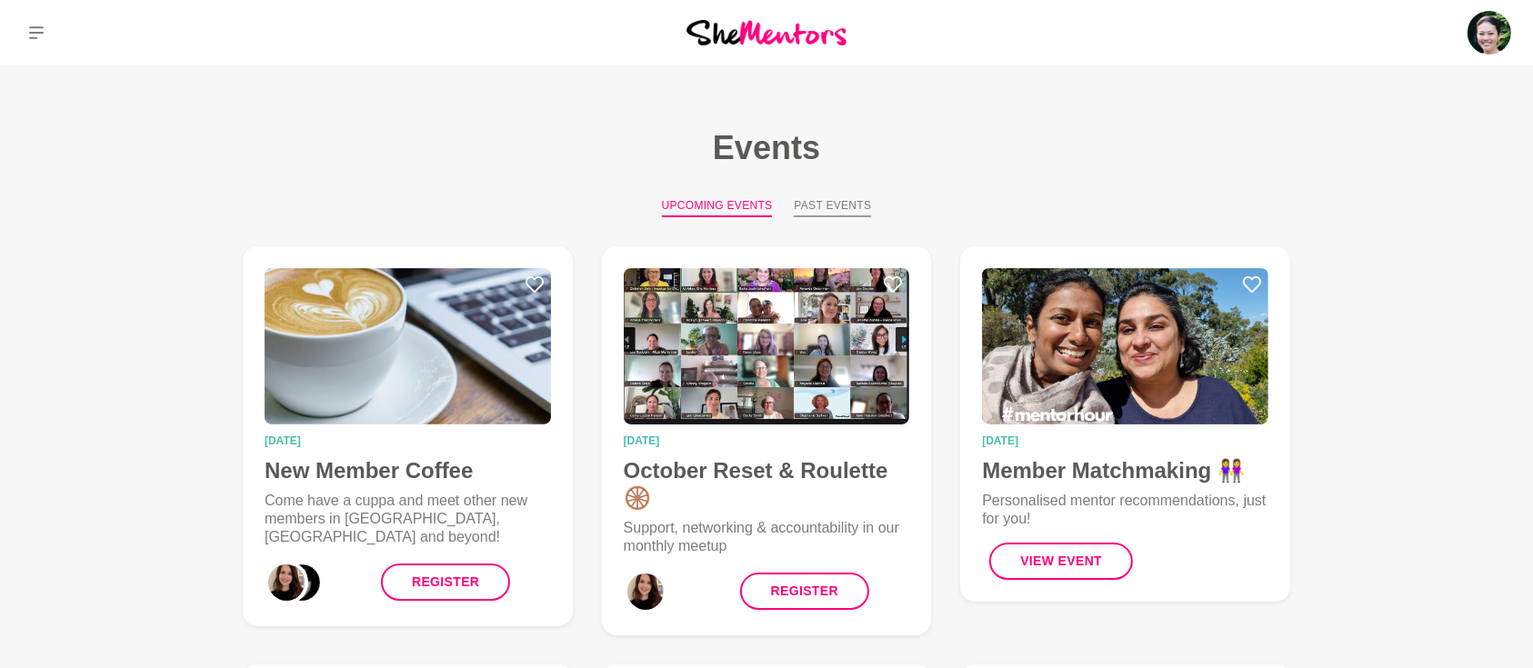
click at [833, 210] on button "Past Events" at bounding box center [832, 207] width 77 height 20
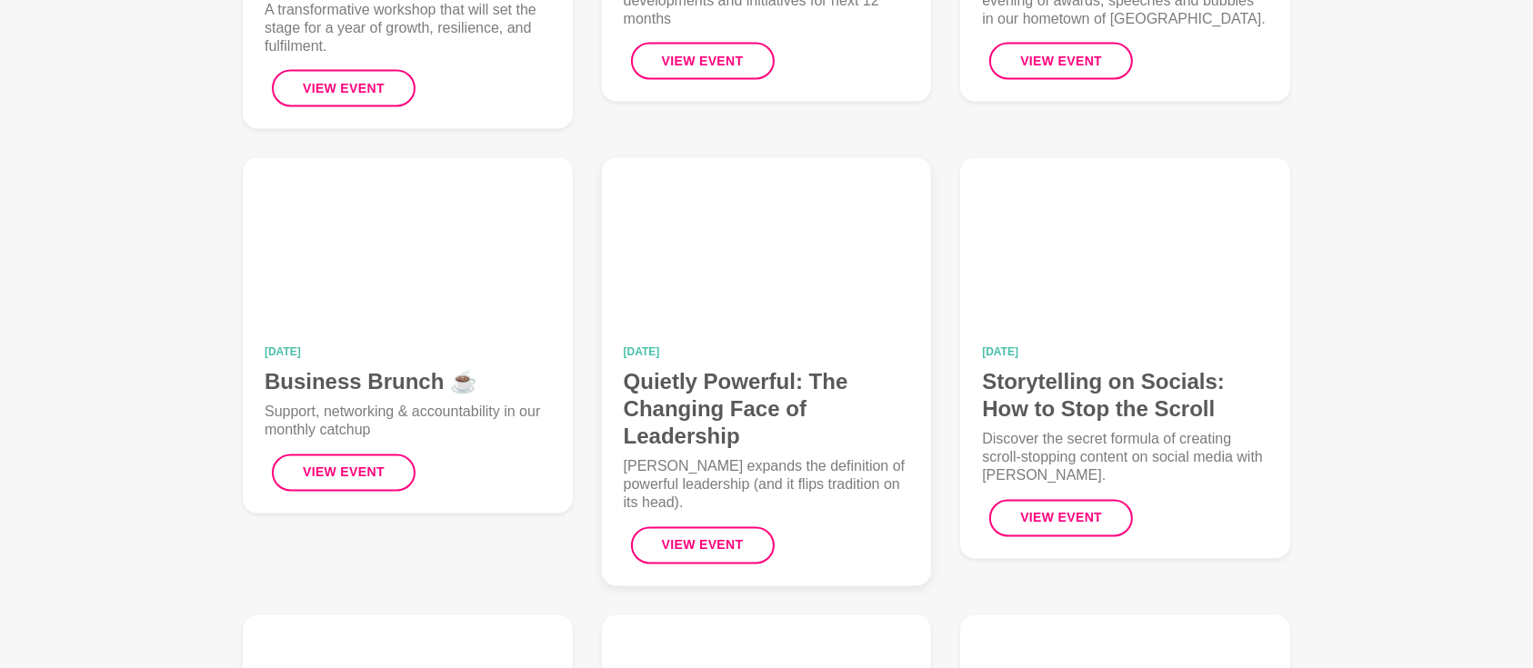
scroll to position [3231, 0]
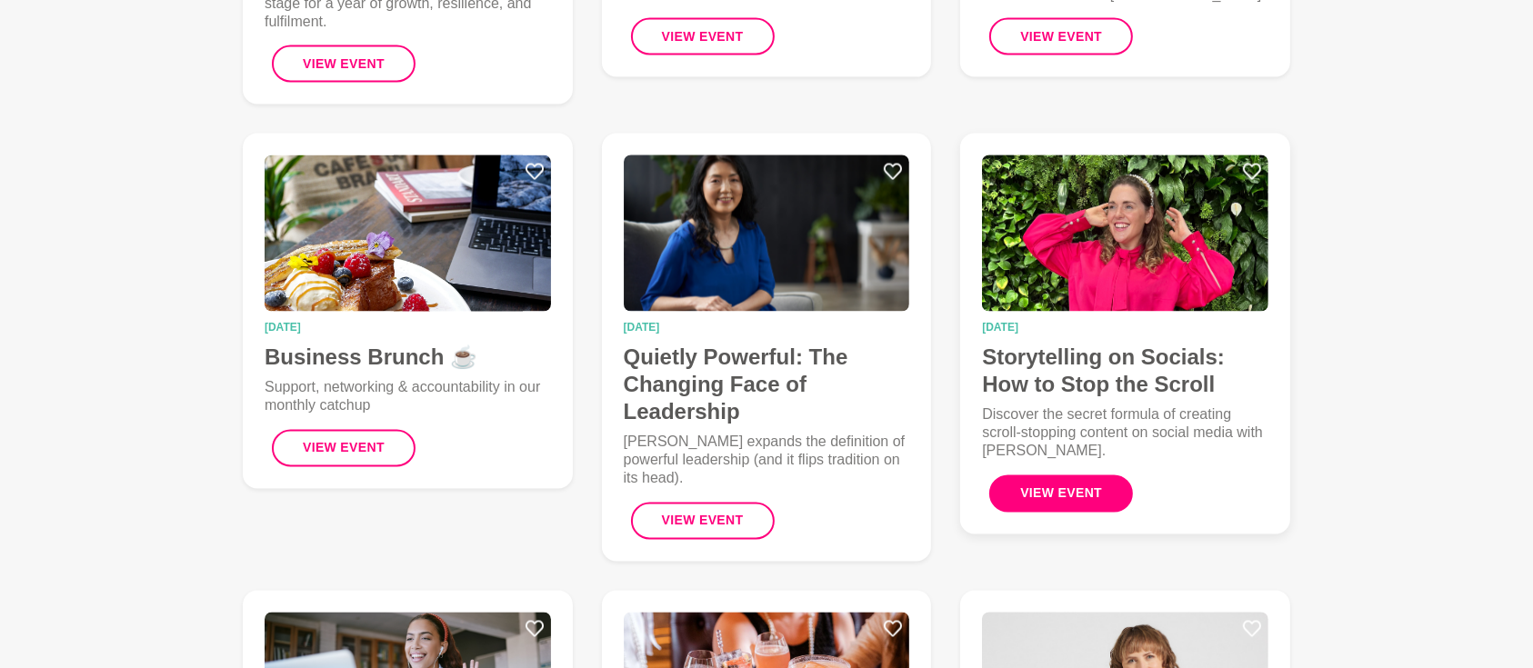
click at [1044, 475] on button "View Event" at bounding box center [1061, 493] width 144 height 37
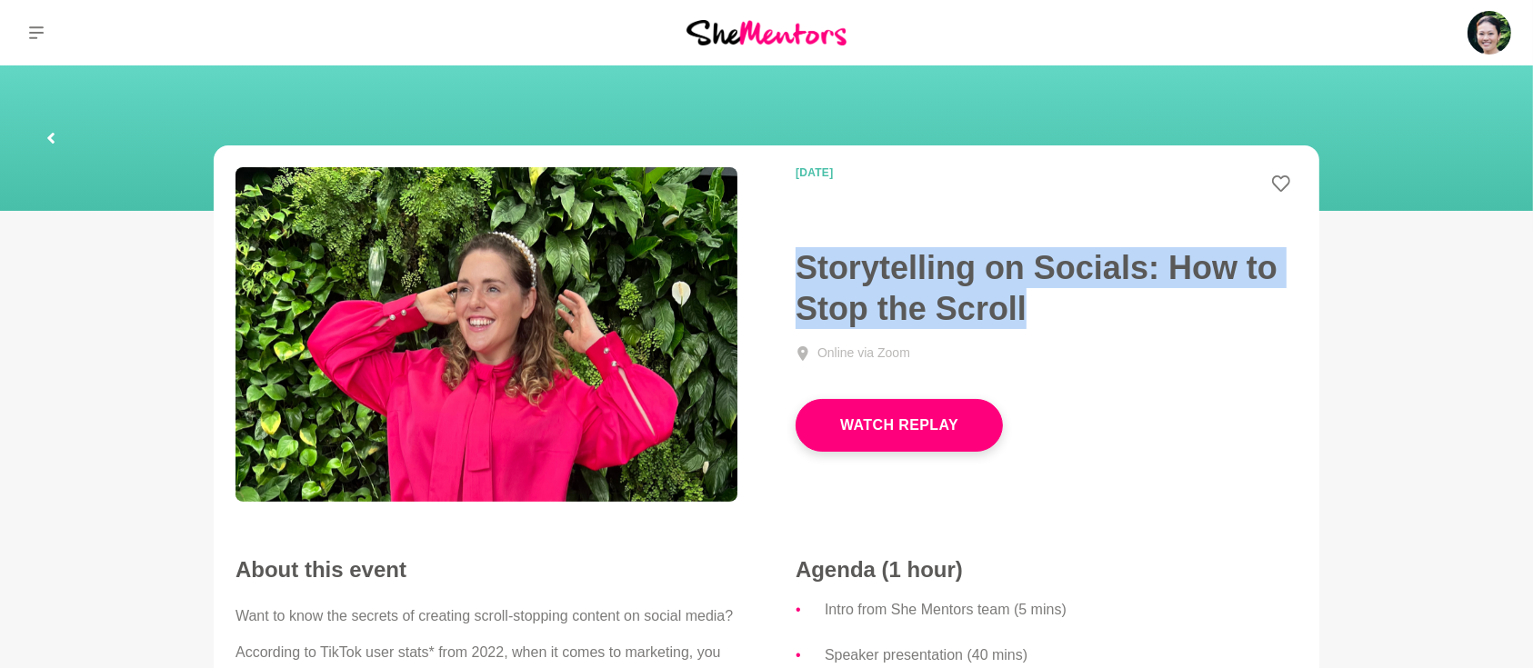
drag, startPoint x: 1034, startPoint y: 306, endPoint x: 794, endPoint y: 271, distance: 243.5
click at [794, 271] on div "[DATE] Storytelling on Socials: How to Stop the Scroll Online via Zoom Watch Re…" at bounding box center [1046, 309] width 560 height 285
copy h1 "Storytelling on Socials: How to Stop the Scroll"
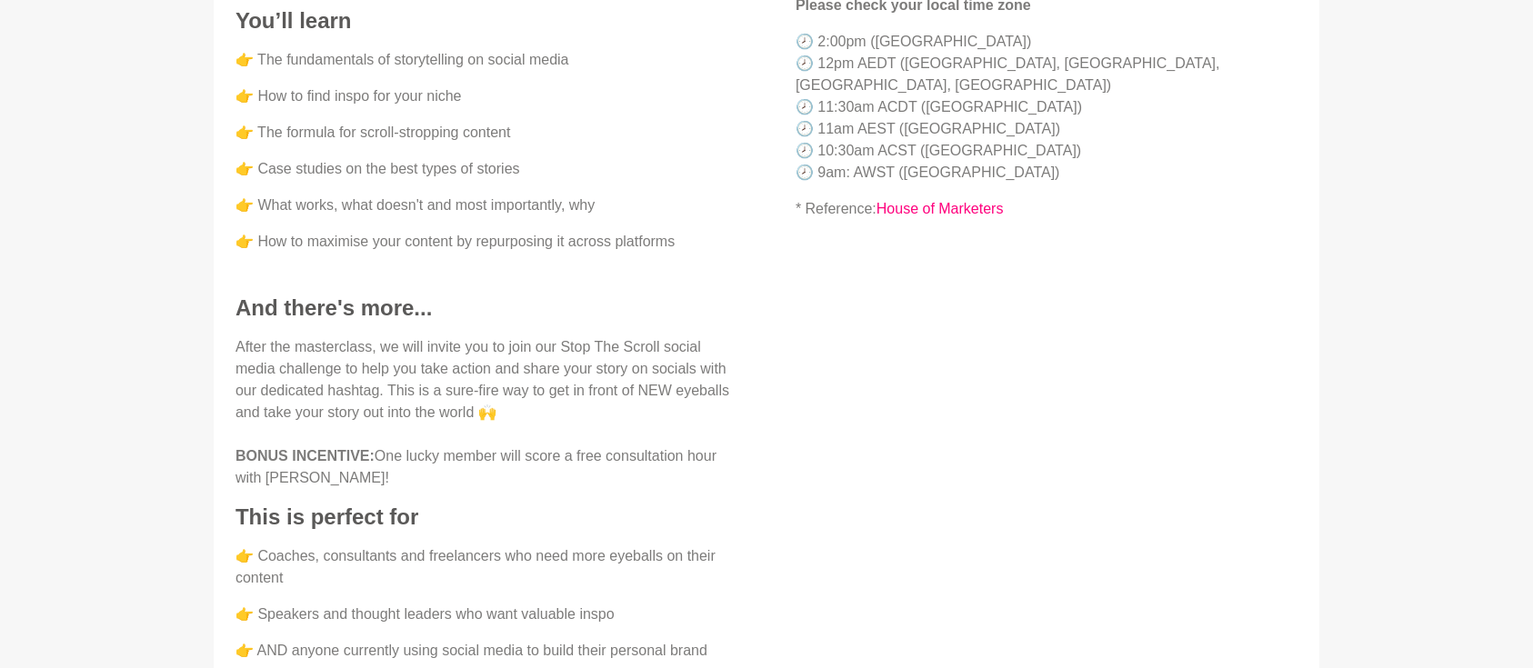
scroll to position [1050, 0]
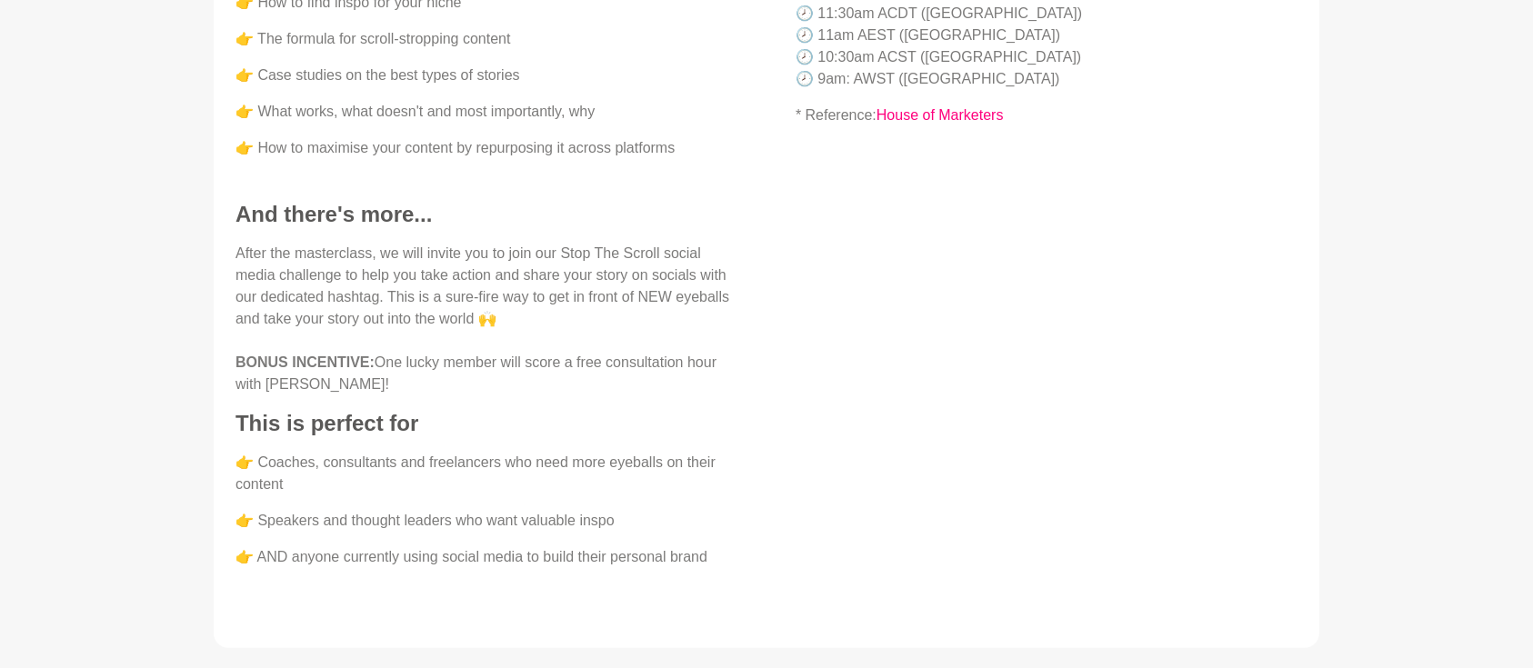
click at [705, 210] on h4 "And there's more..." at bounding box center [486, 201] width 502 height 55
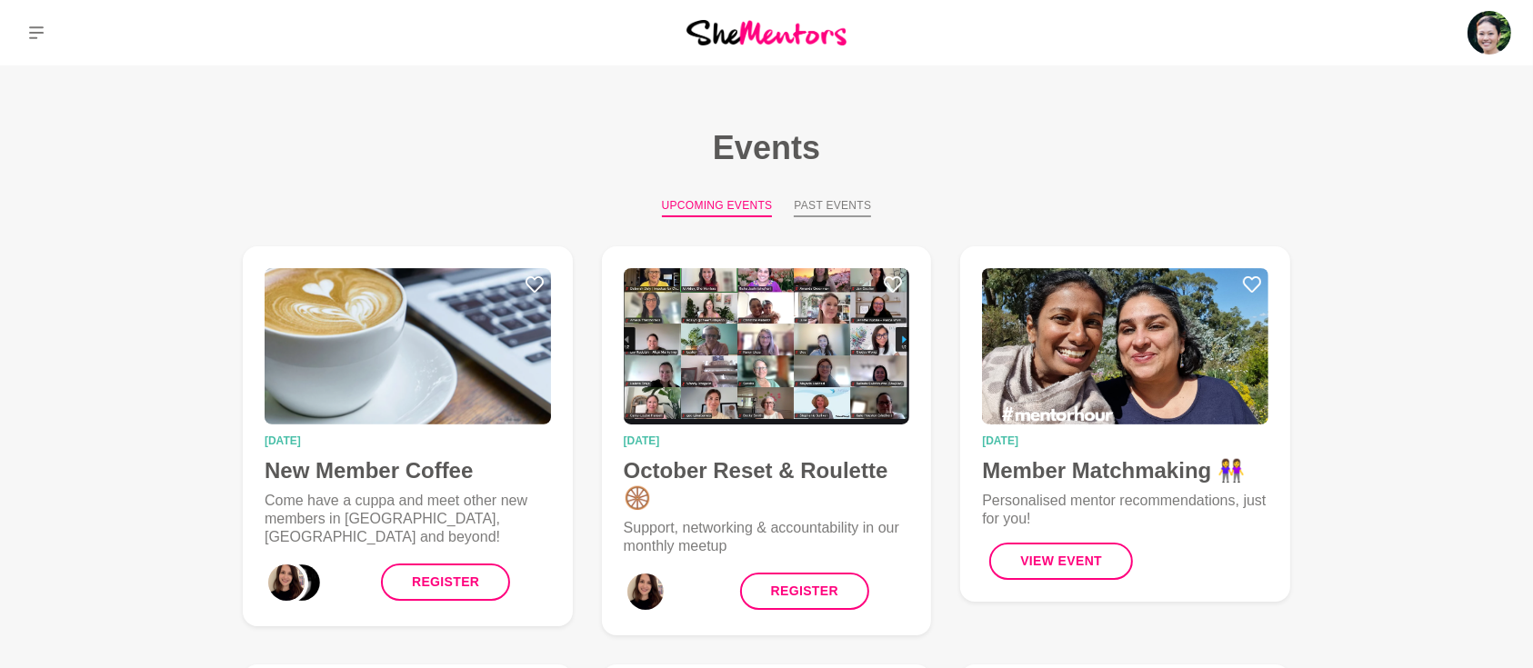
click at [850, 207] on button "Past Events" at bounding box center [832, 207] width 77 height 20
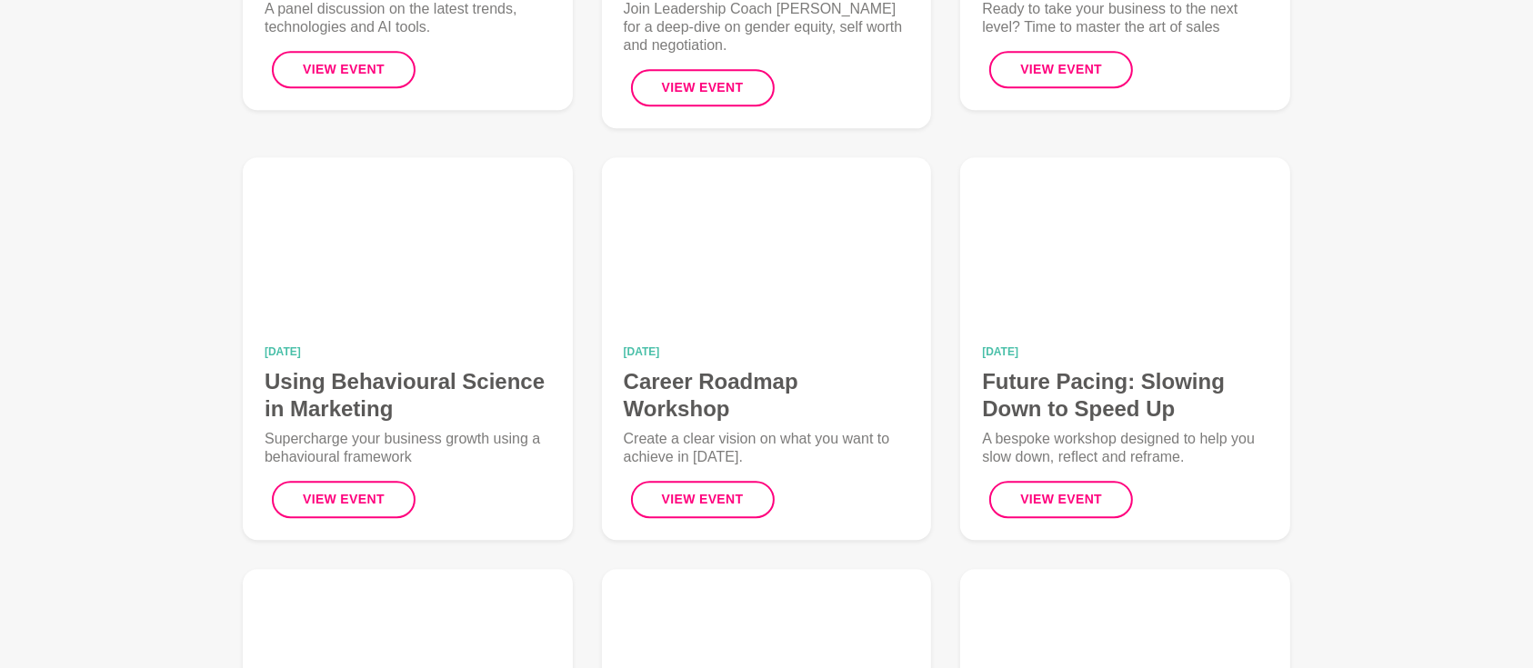
scroll to position [5332, 0]
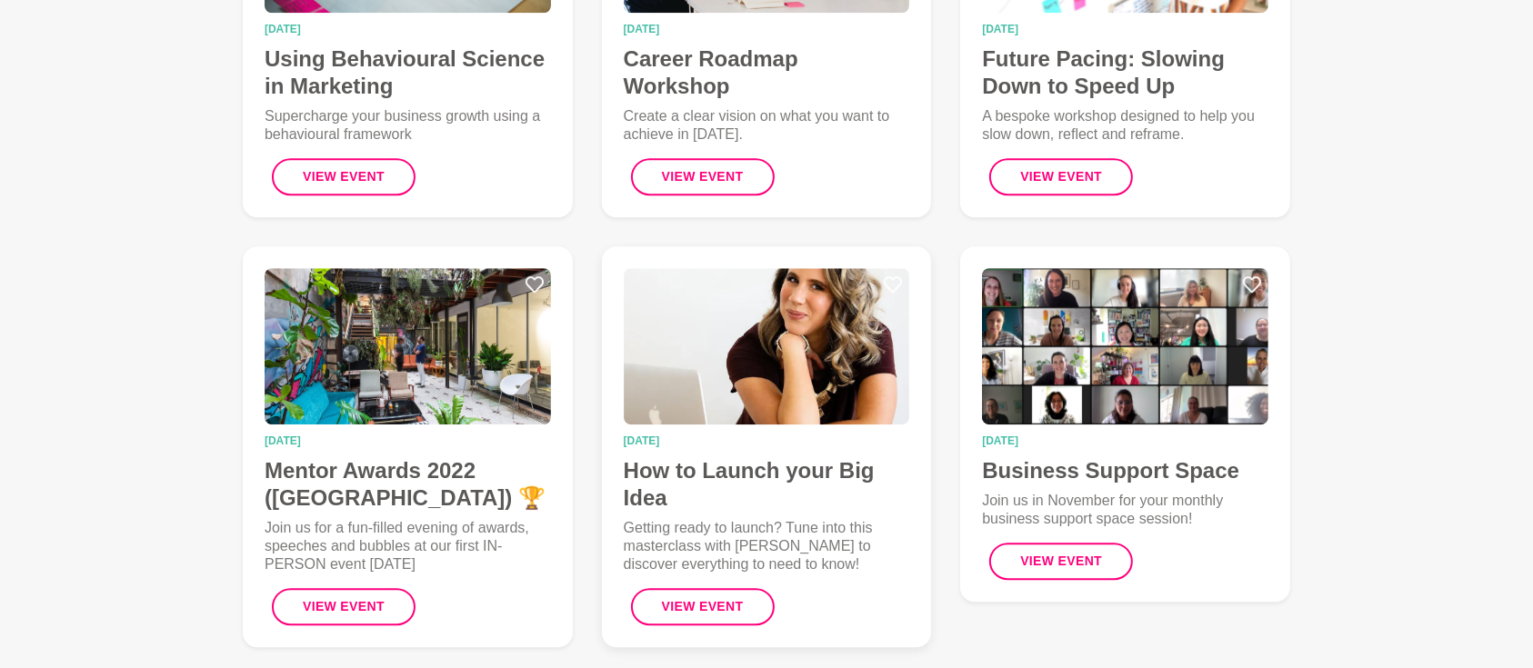
click at [766, 457] on h4 "How to Launch your Big Idea" at bounding box center [767, 484] width 286 height 55
